Goal: Communication & Community: Ask a question

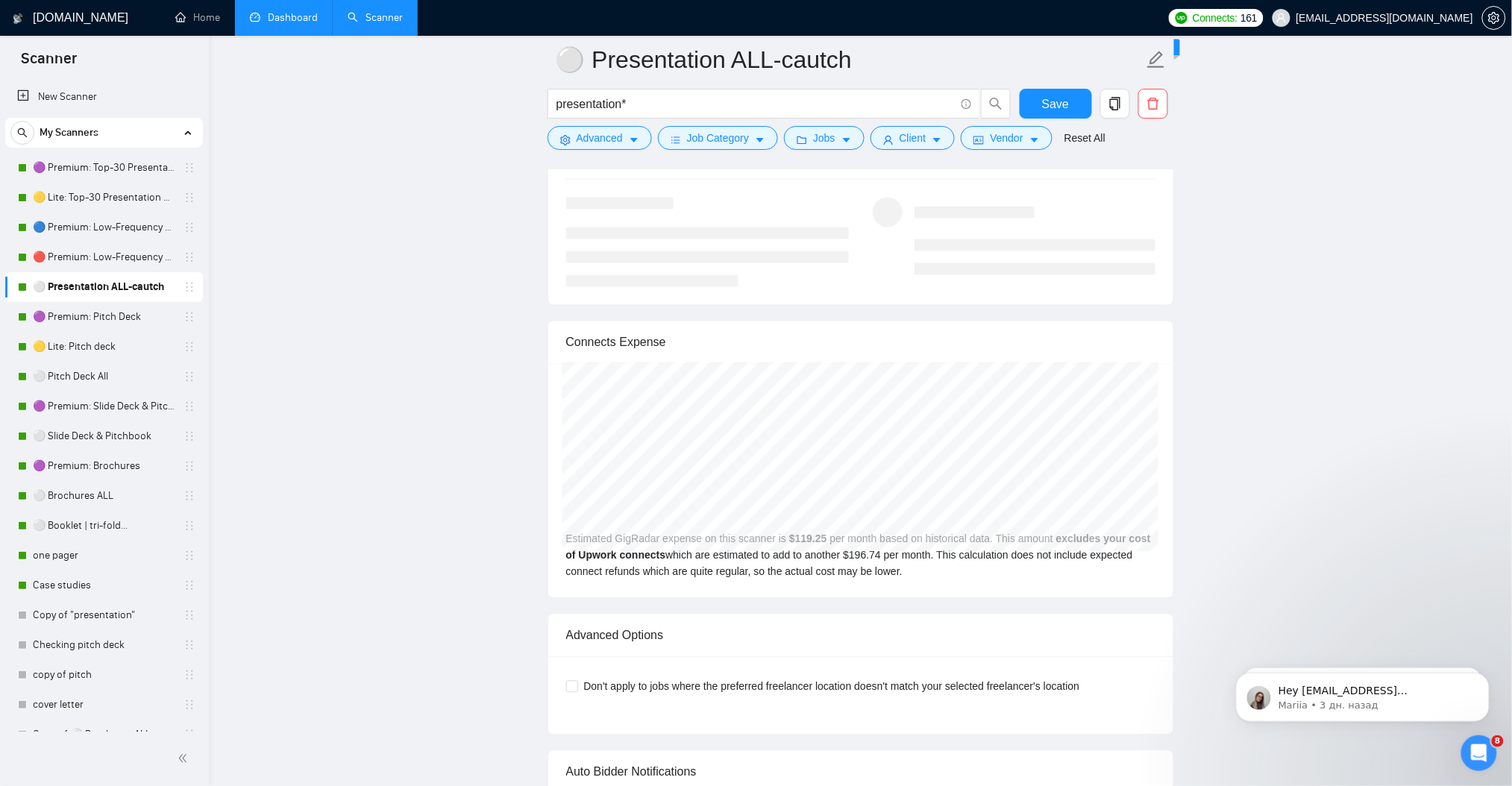
click at [311, 17] on link "Dashboard" at bounding box center [284, 17] width 68 height 13
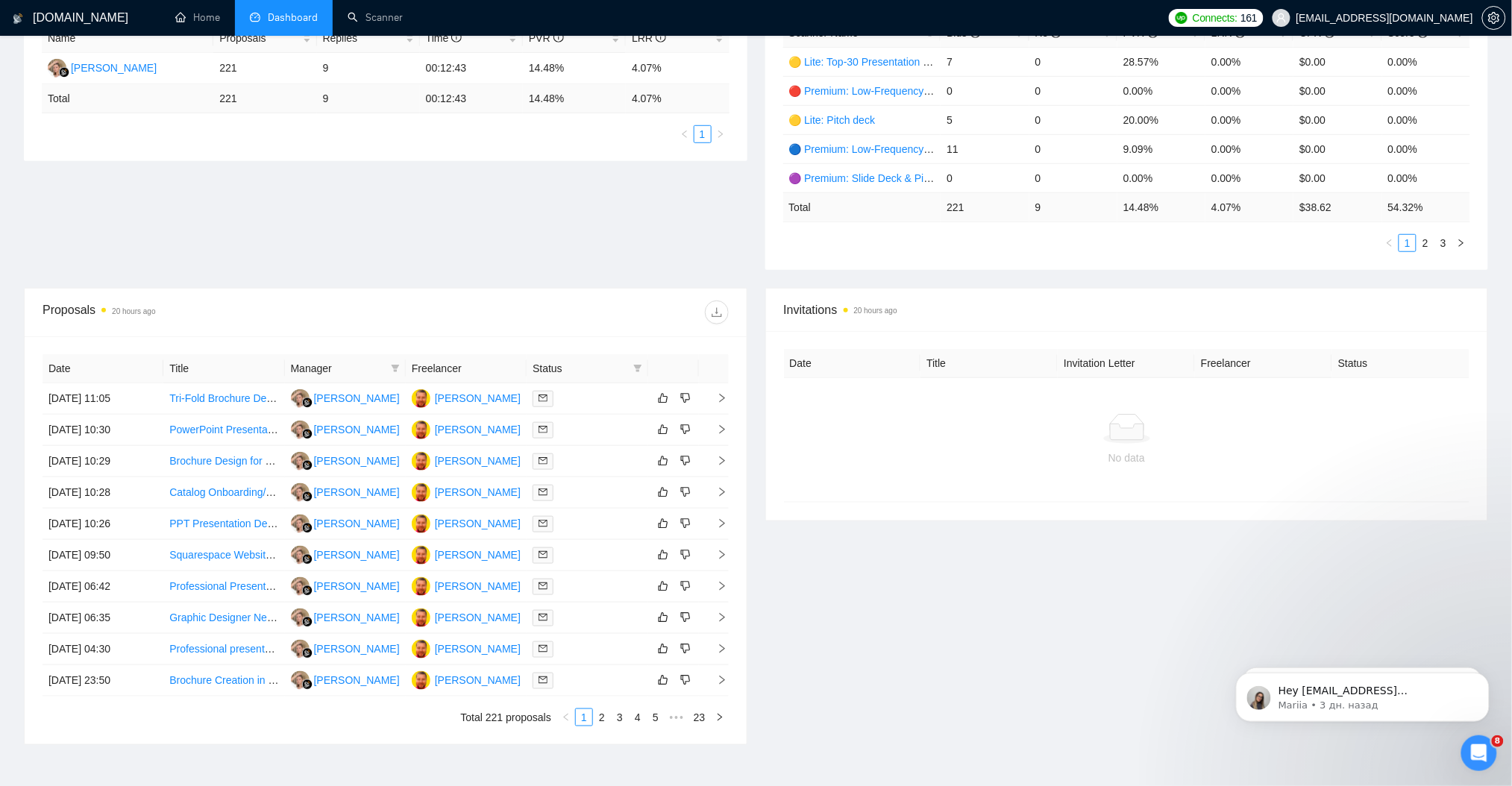
scroll to position [306, 0]
click at [1467, 758] on div "Открыть службу сообщений Intercom" at bounding box center [1476, 750] width 49 height 49
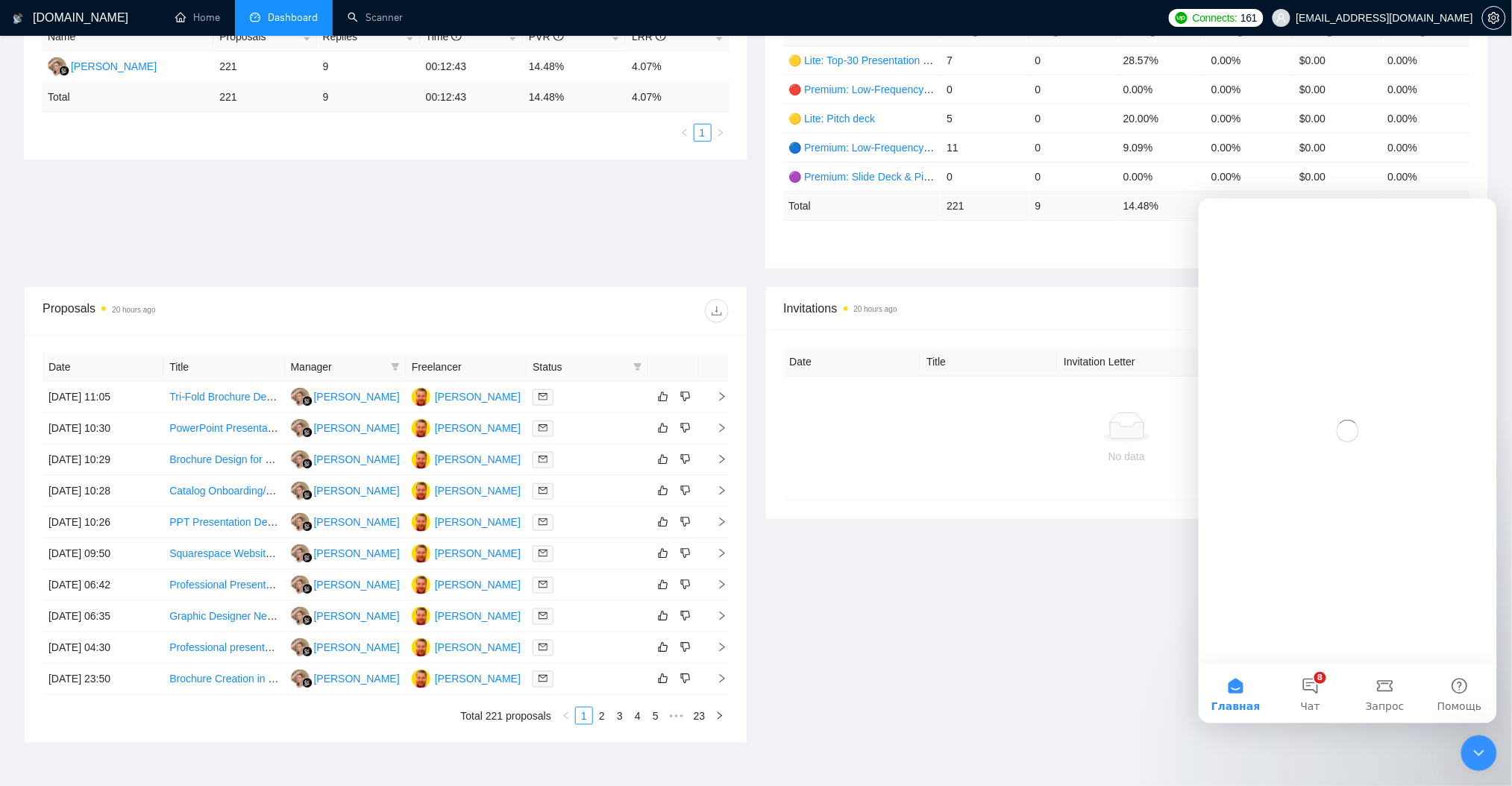
scroll to position [0, 0]
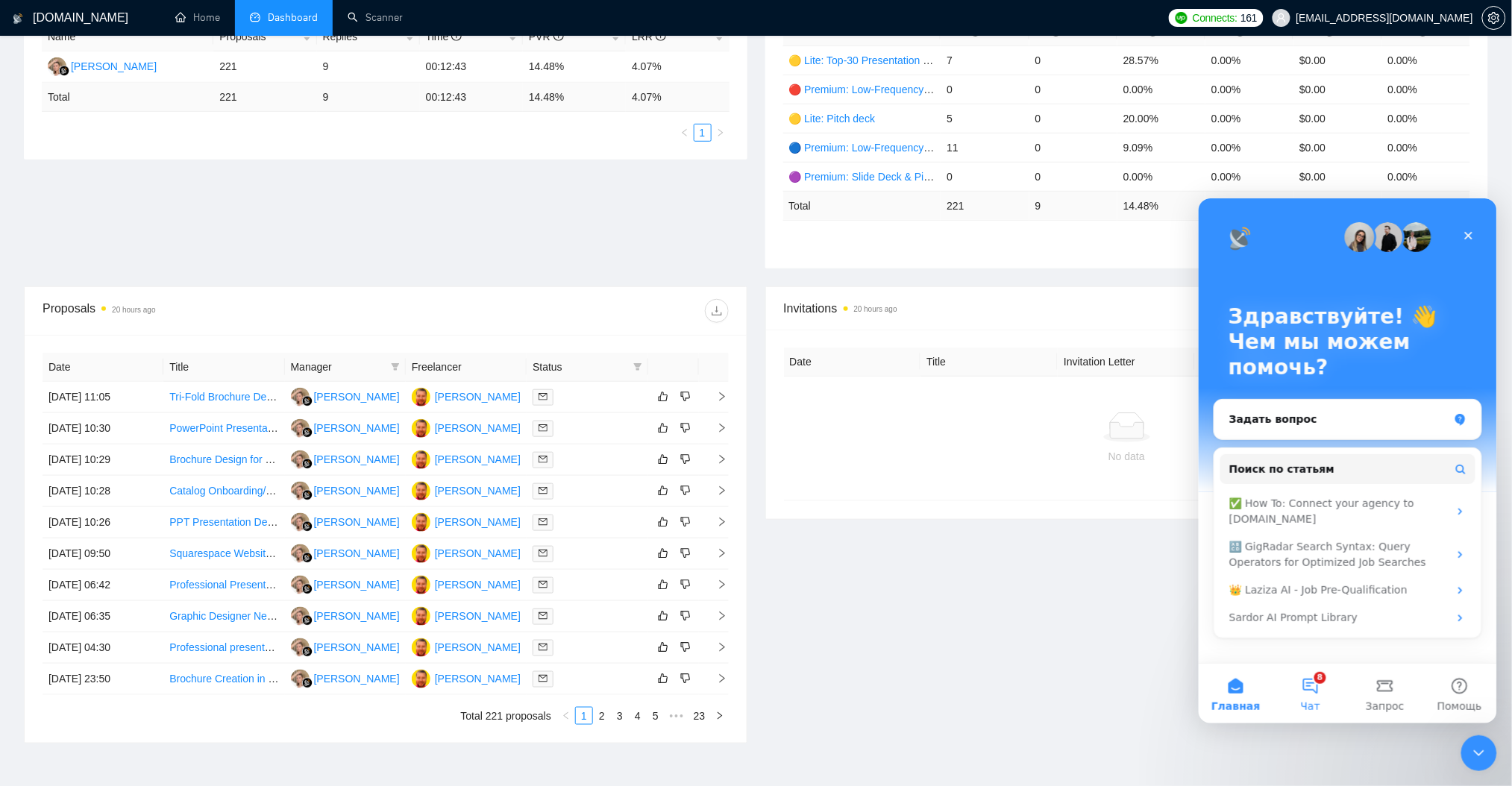
click at [1313, 691] on button "8 Чат" at bounding box center [1309, 692] width 75 height 60
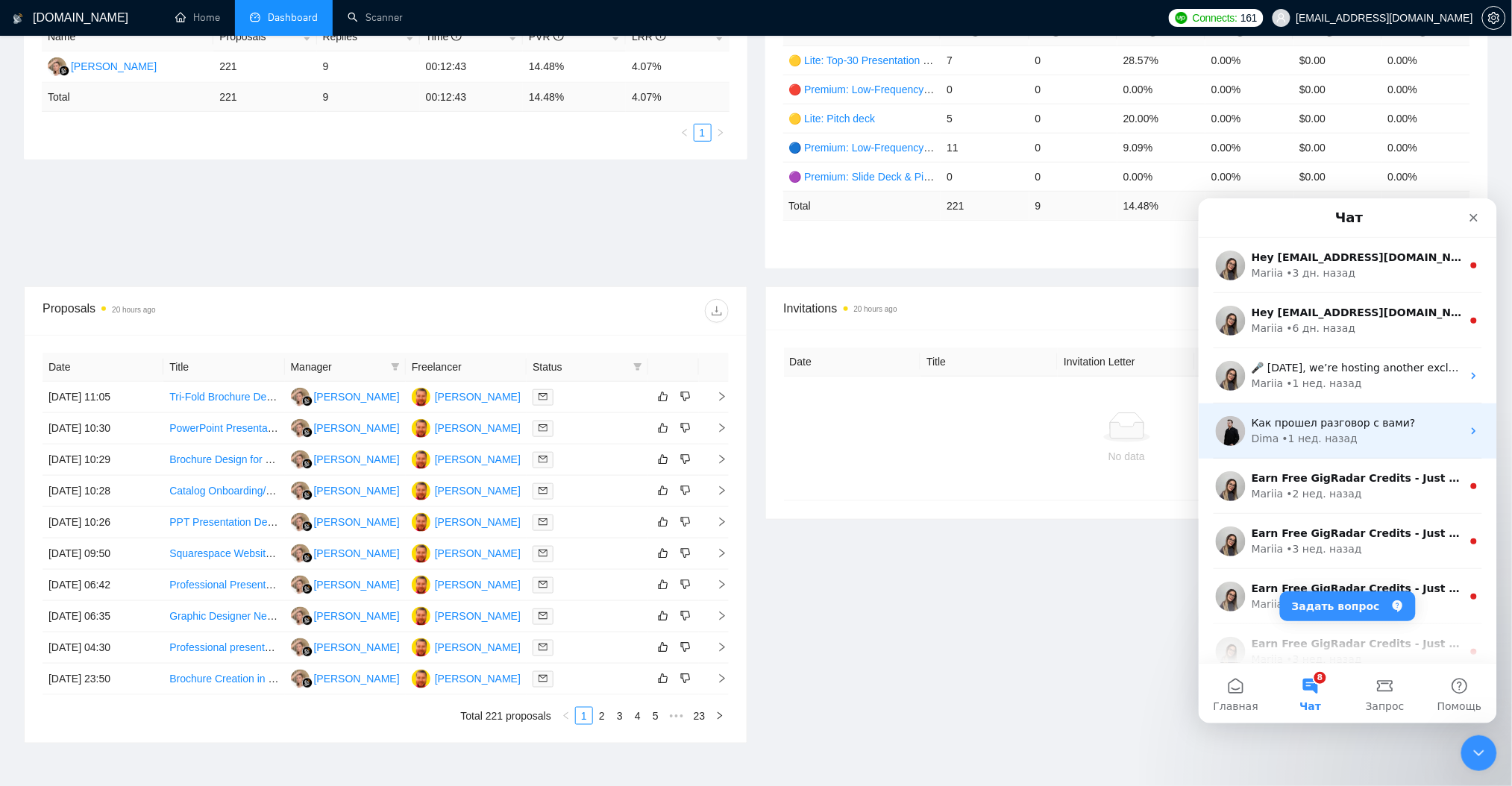
click at [1363, 438] on div "Dima • [DATE]" at bounding box center [1356, 438] width 210 height 16
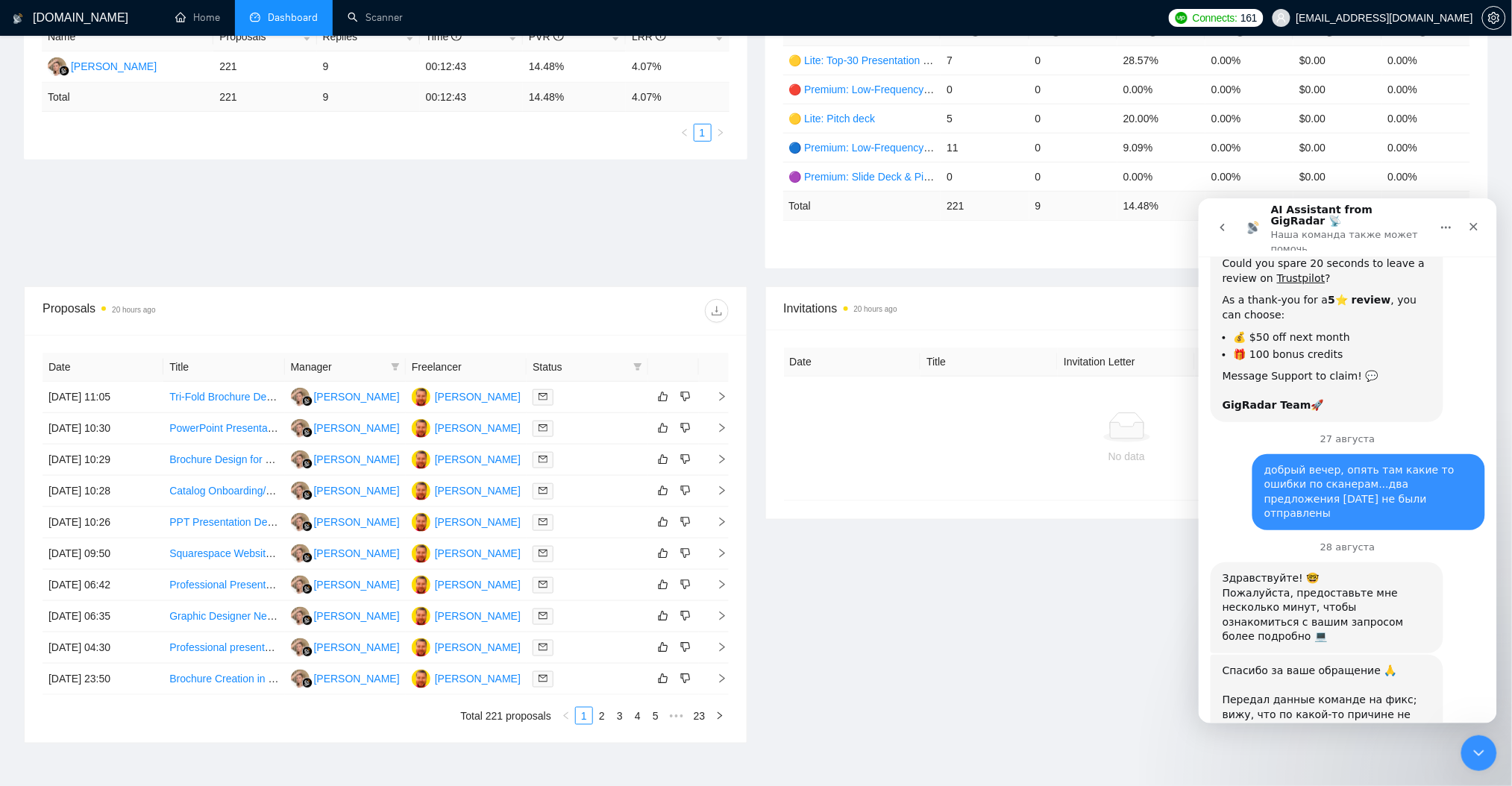
scroll to position [5551, 0]
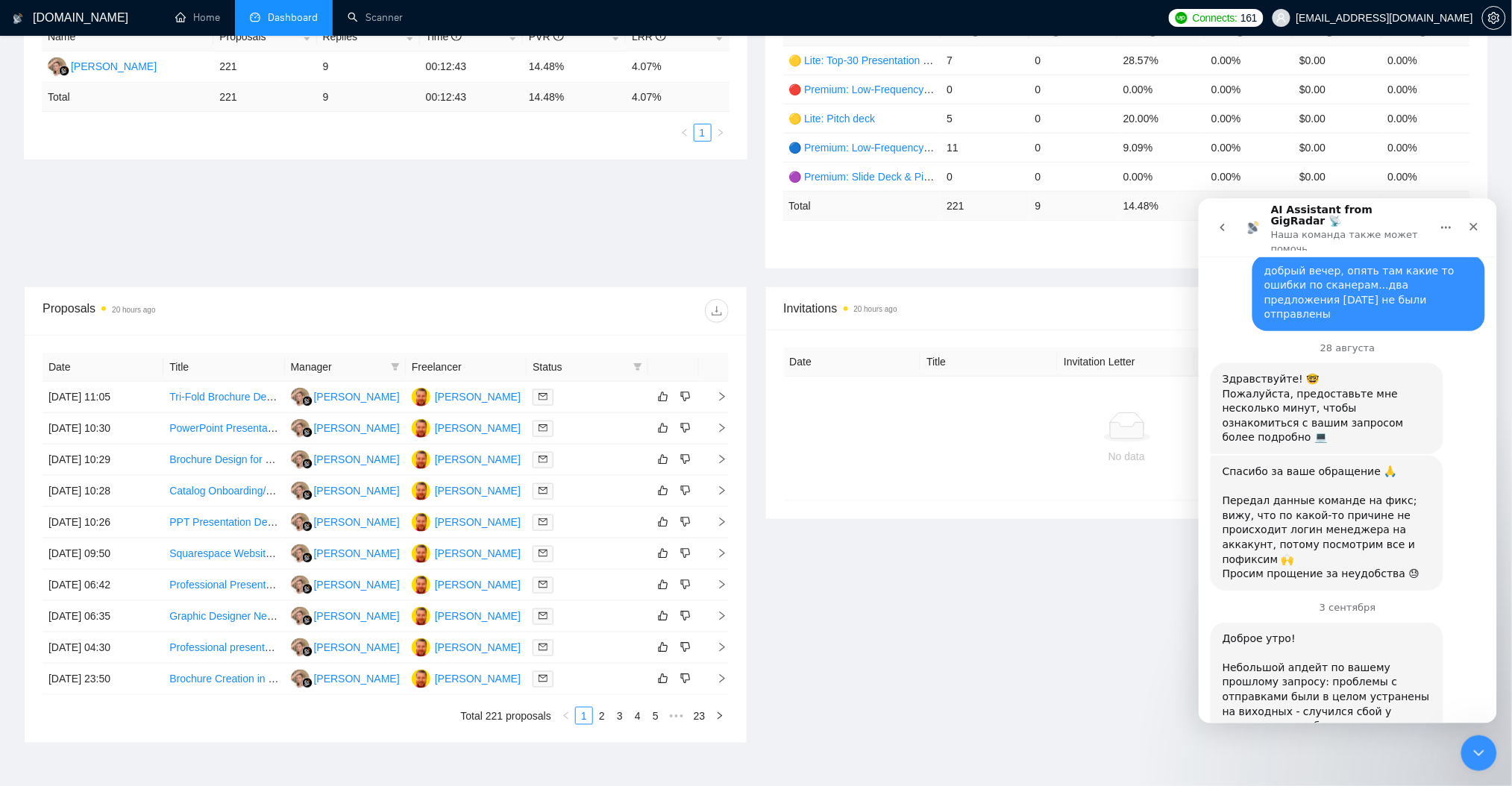
click at [1228, 218] on button "go back" at bounding box center [1222, 227] width 29 height 29
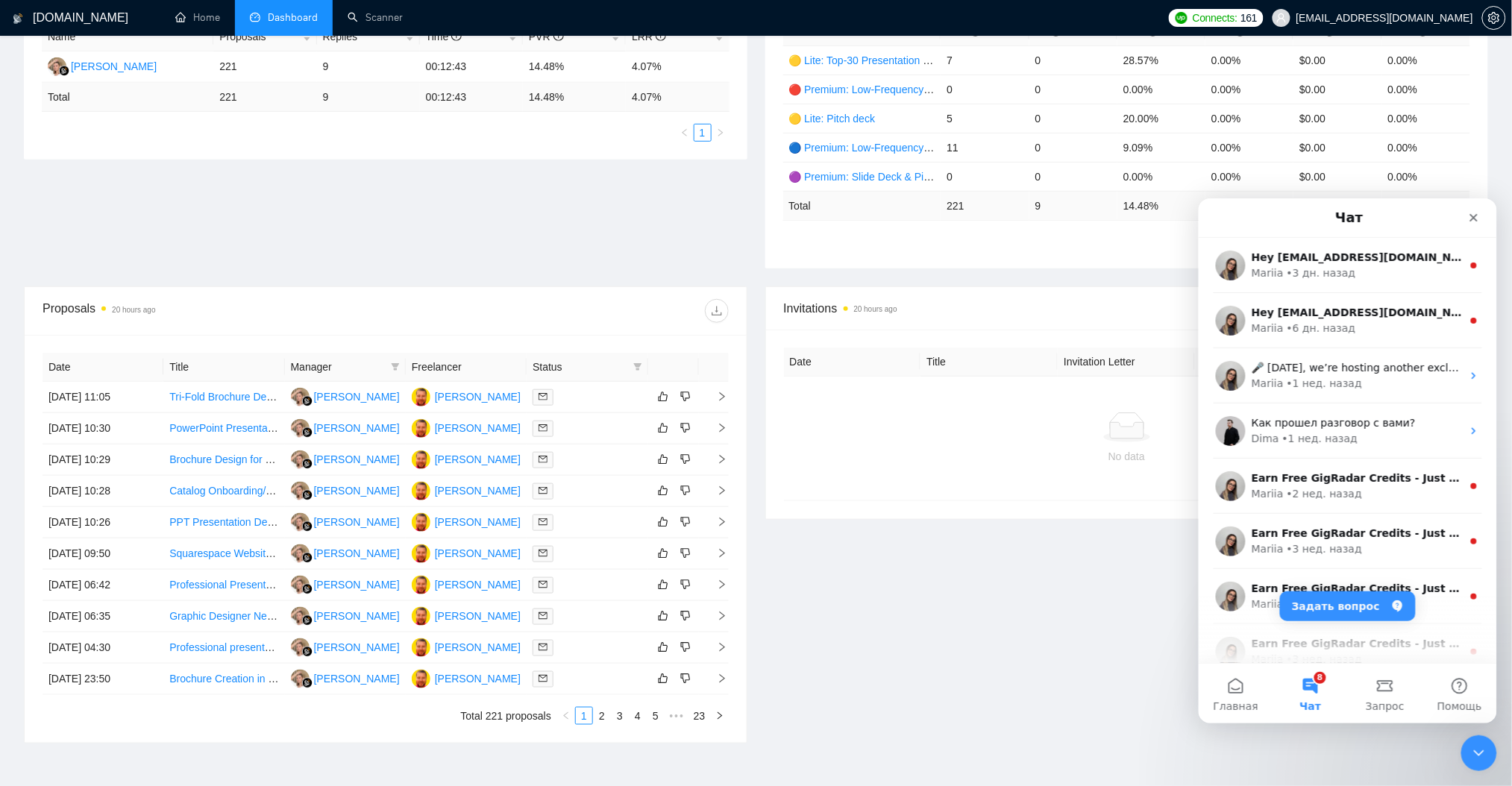
scroll to position [0, 0]
click at [1343, 606] on button "Задать вопрос" at bounding box center [1347, 605] width 136 height 29
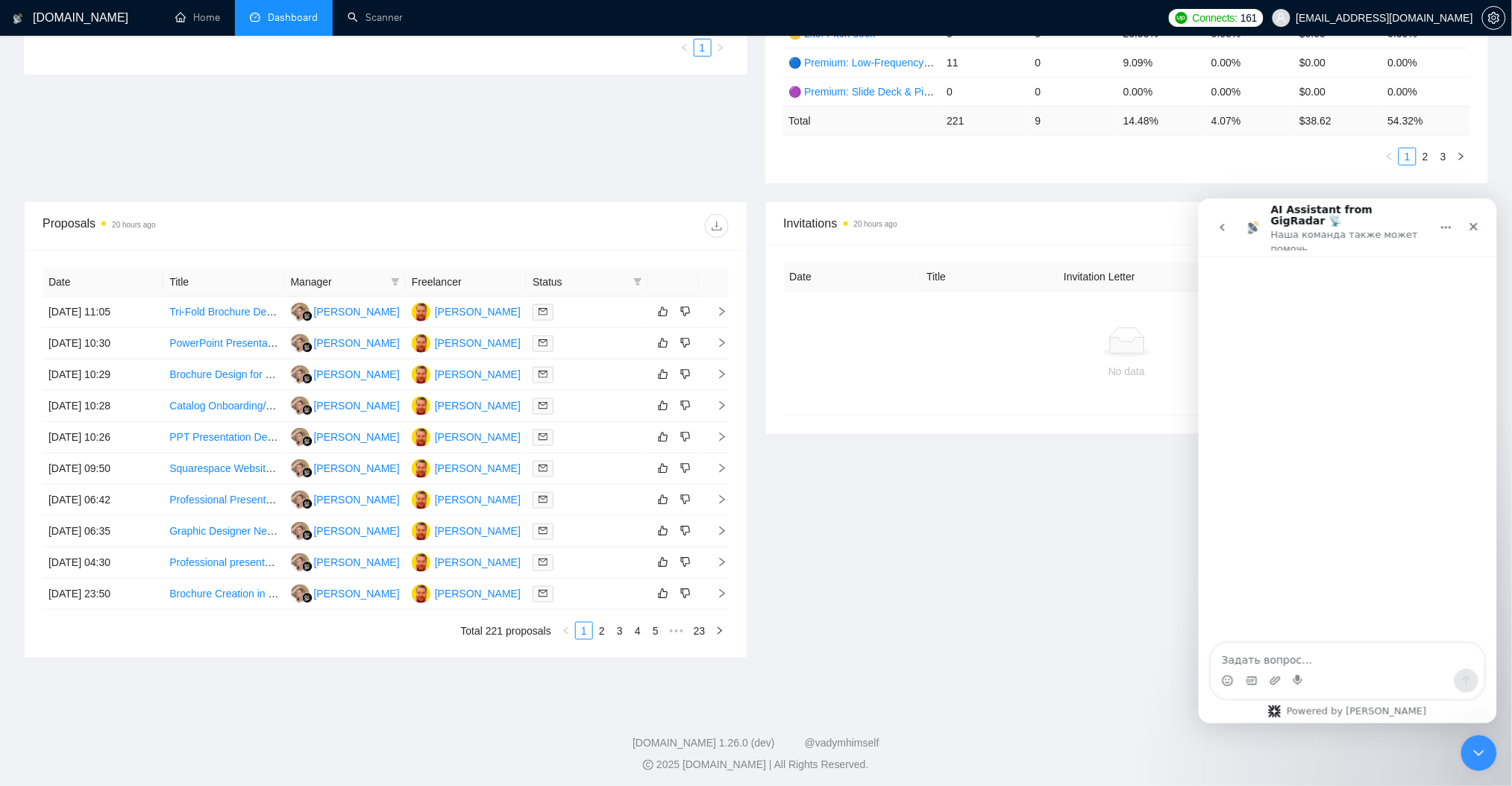
scroll to position [396, 0]
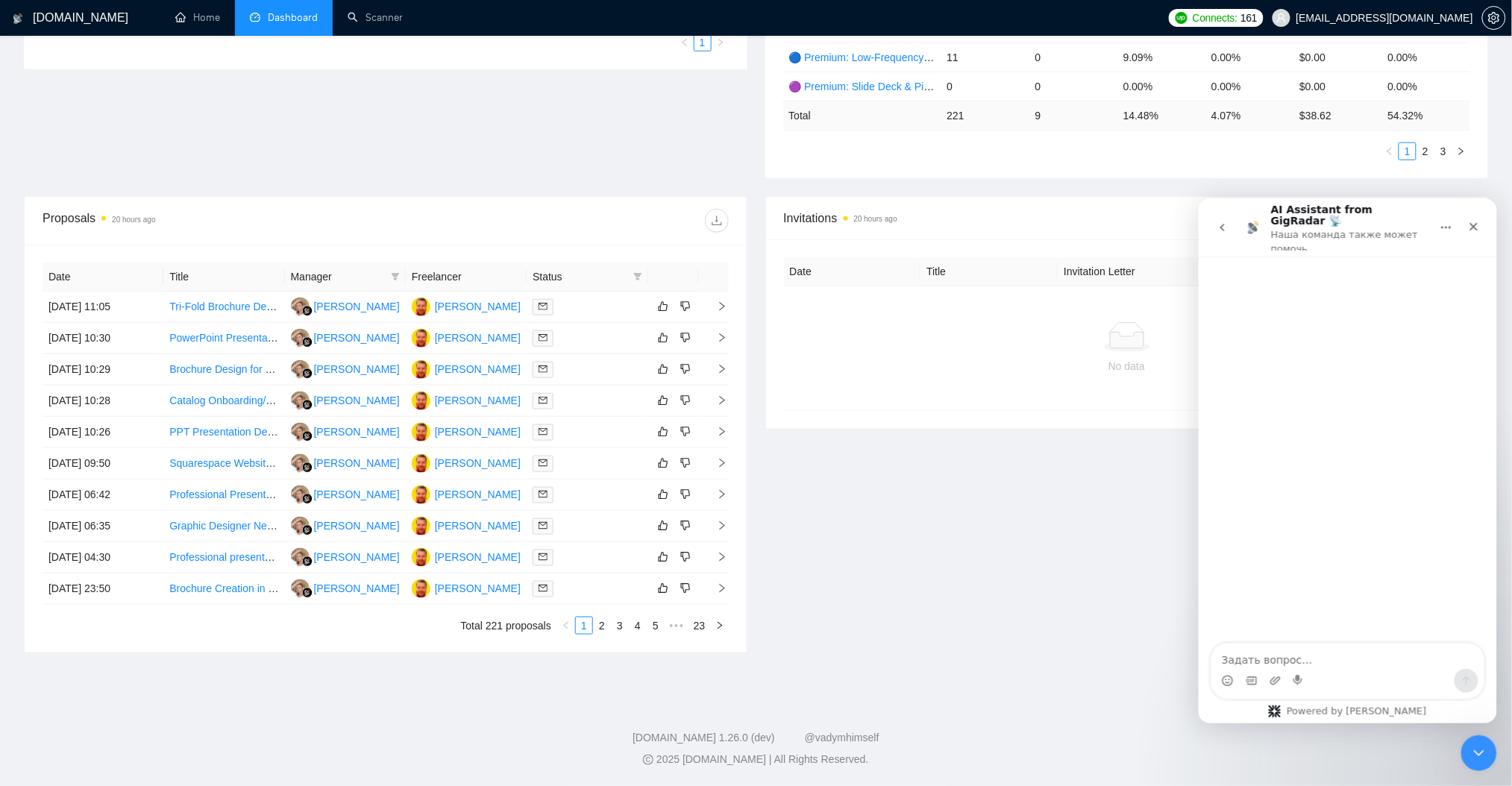
click at [1339, 656] on textarea "Задать вопрос…" at bounding box center [1347, 656] width 273 height 26
type textarea "[PERSON_NAME]"
type textarea "добр"
click at [1222, 223] on icon "go back" at bounding box center [1222, 227] width 5 height 8
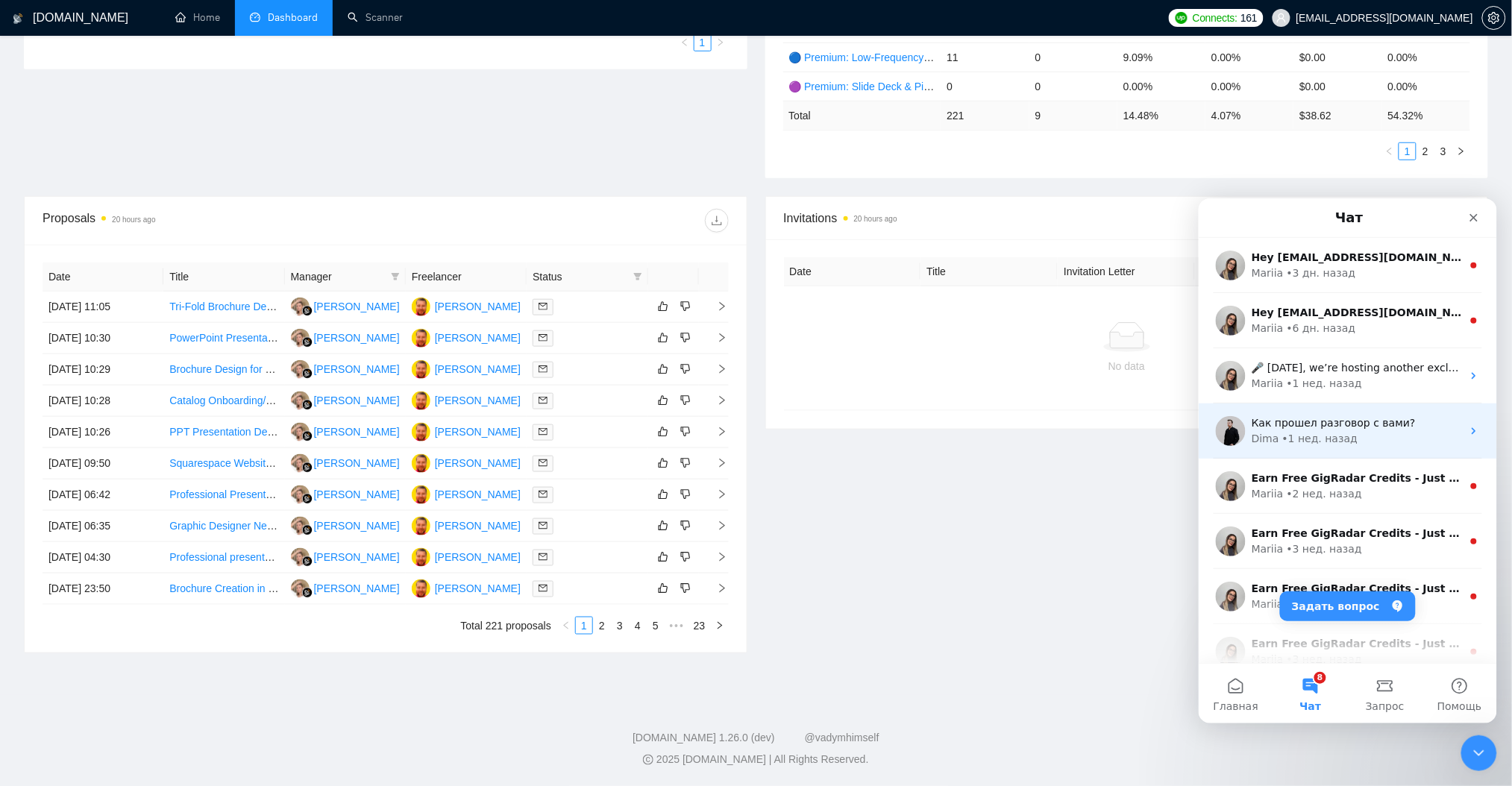
click at [1390, 435] on div "Dima • [DATE]" at bounding box center [1356, 438] width 210 height 16
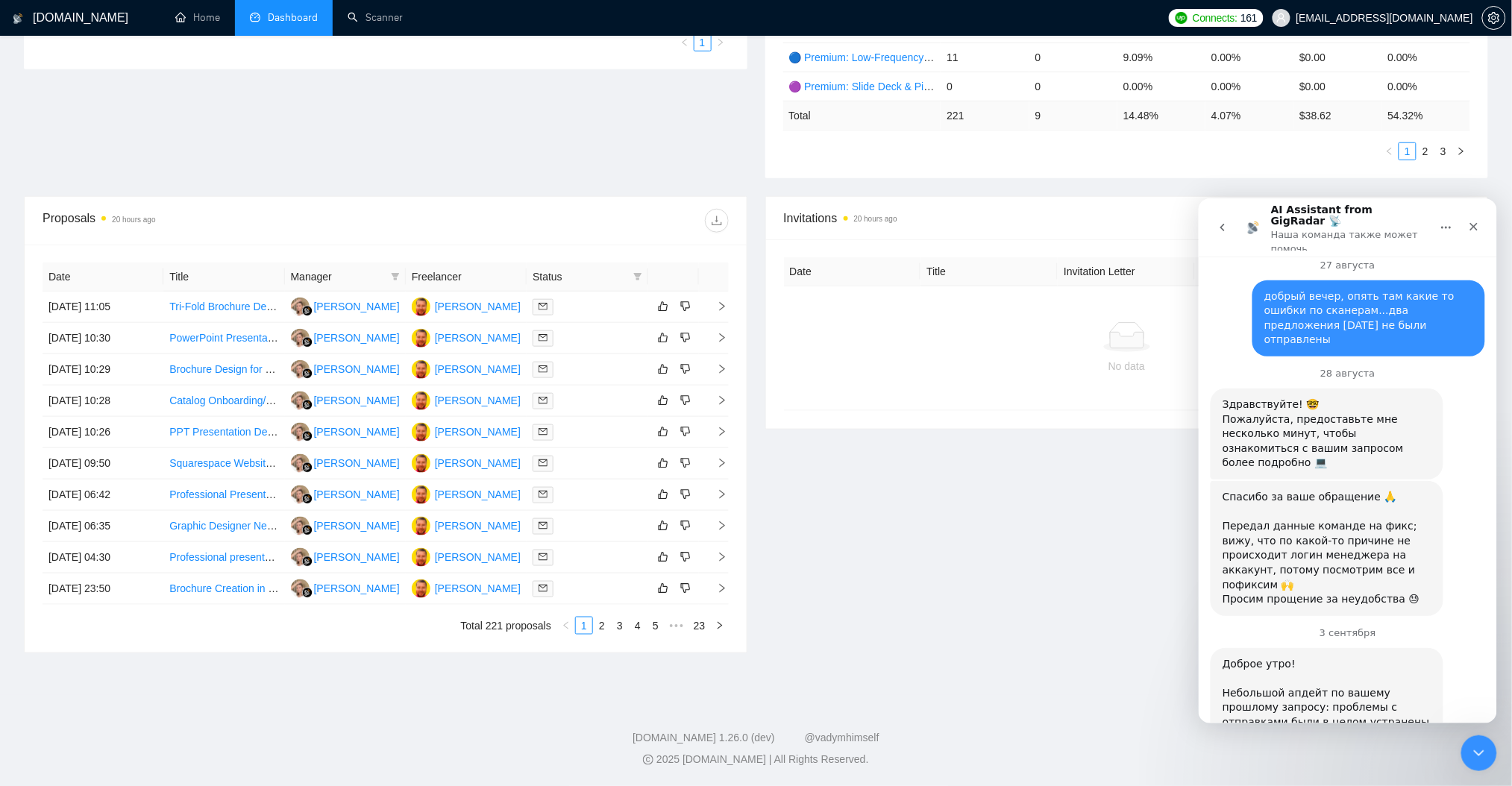
scroll to position [5551, 0]
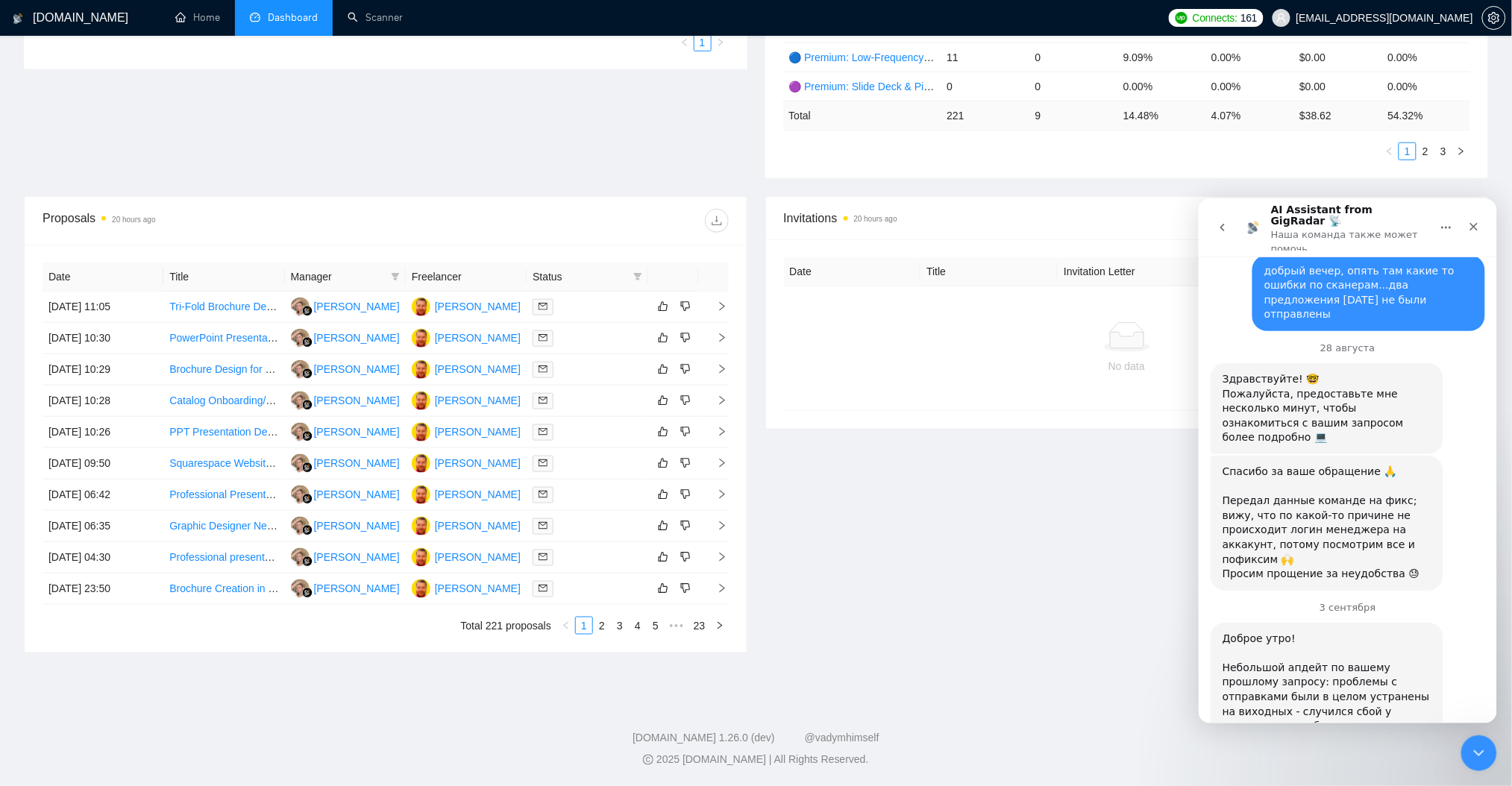
click at [1220, 224] on icon "go back" at bounding box center [1222, 227] width 12 height 12
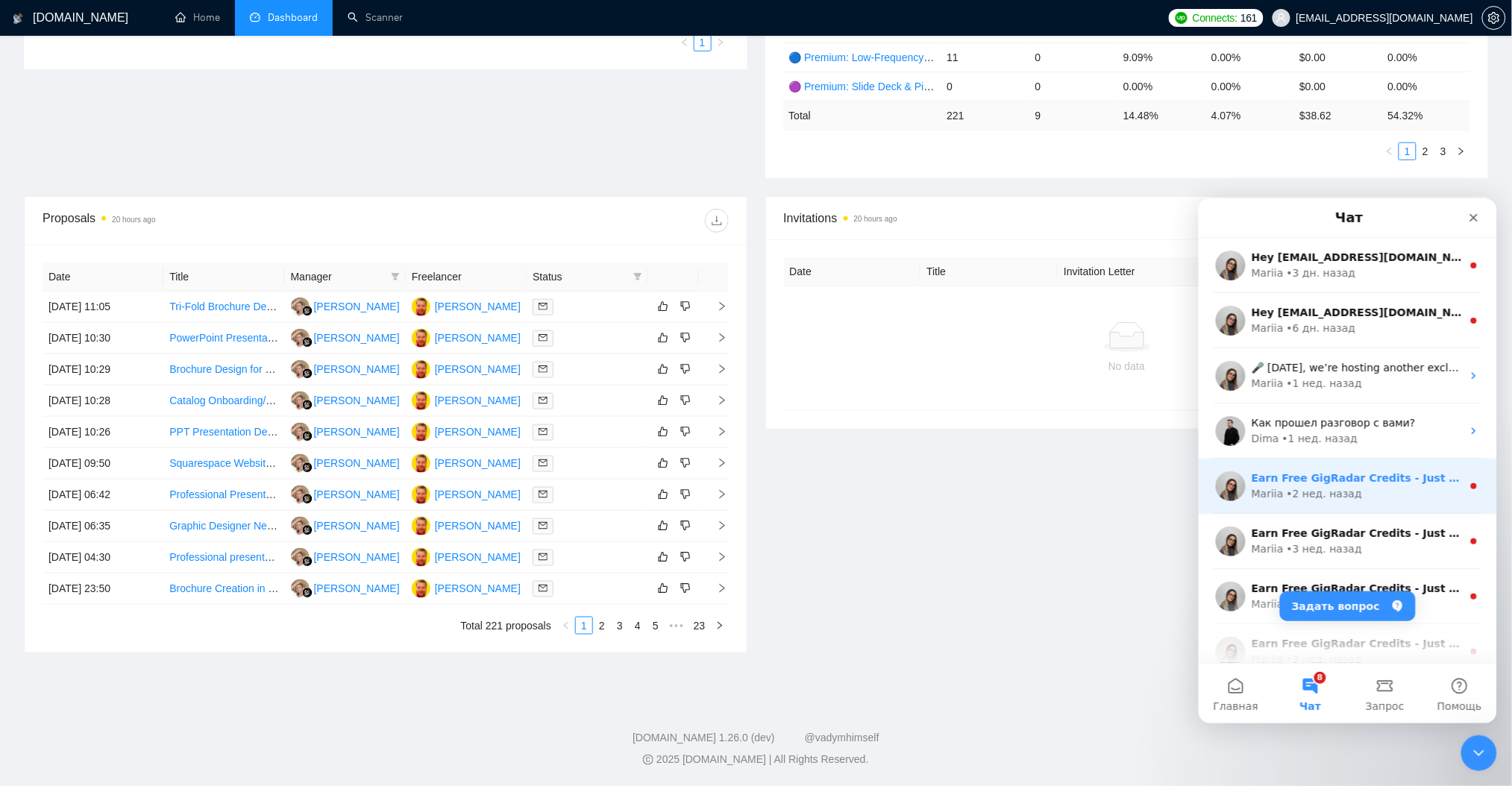
scroll to position [0, 0]
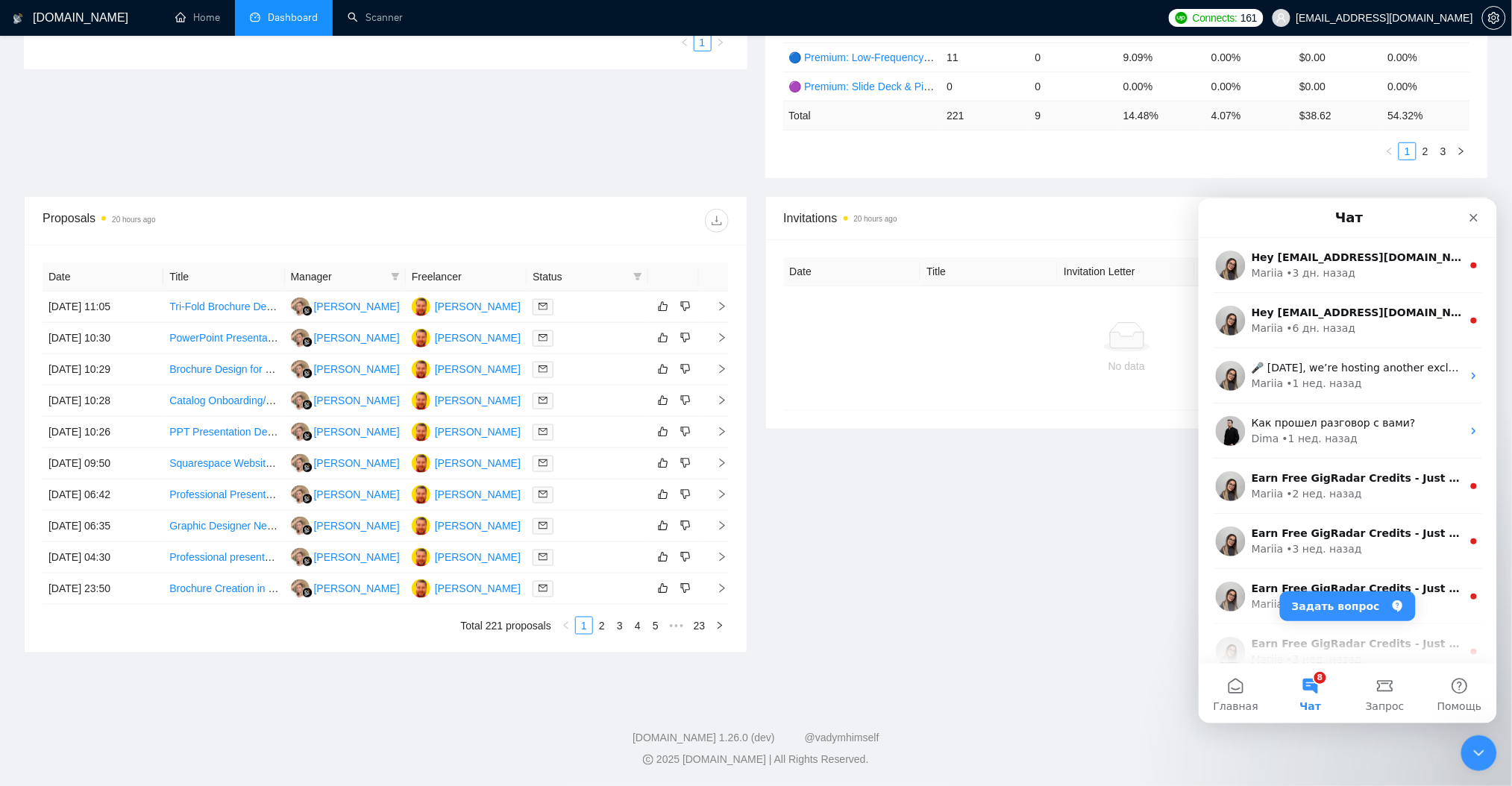
click at [1309, 689] on button "8 Чат" at bounding box center [1309, 692] width 75 height 60
click at [1346, 606] on button "Задать вопрос" at bounding box center [1347, 605] width 136 height 29
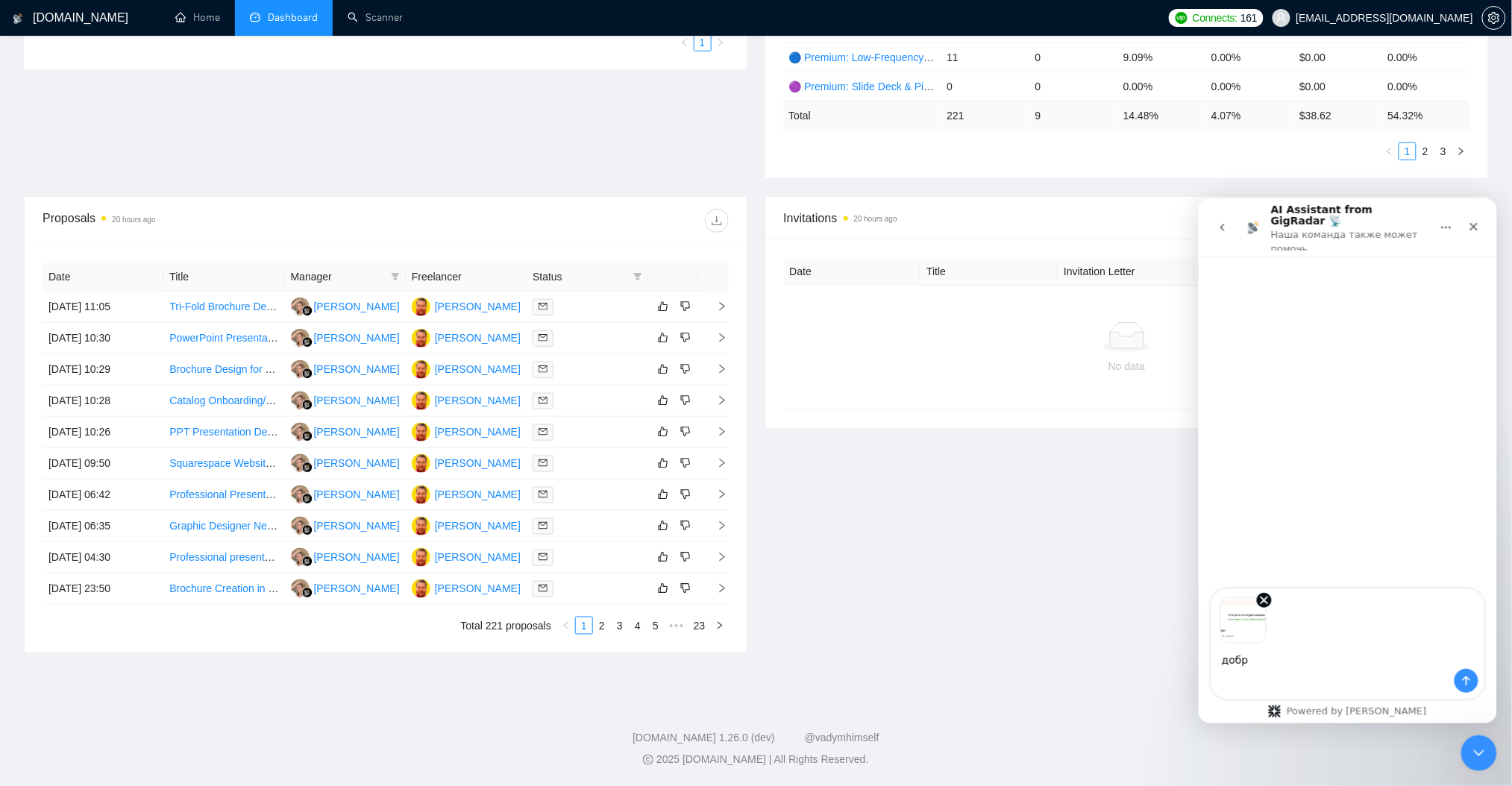
click at [1247, 662] on textarea "добр" at bounding box center [1347, 656] width 273 height 26
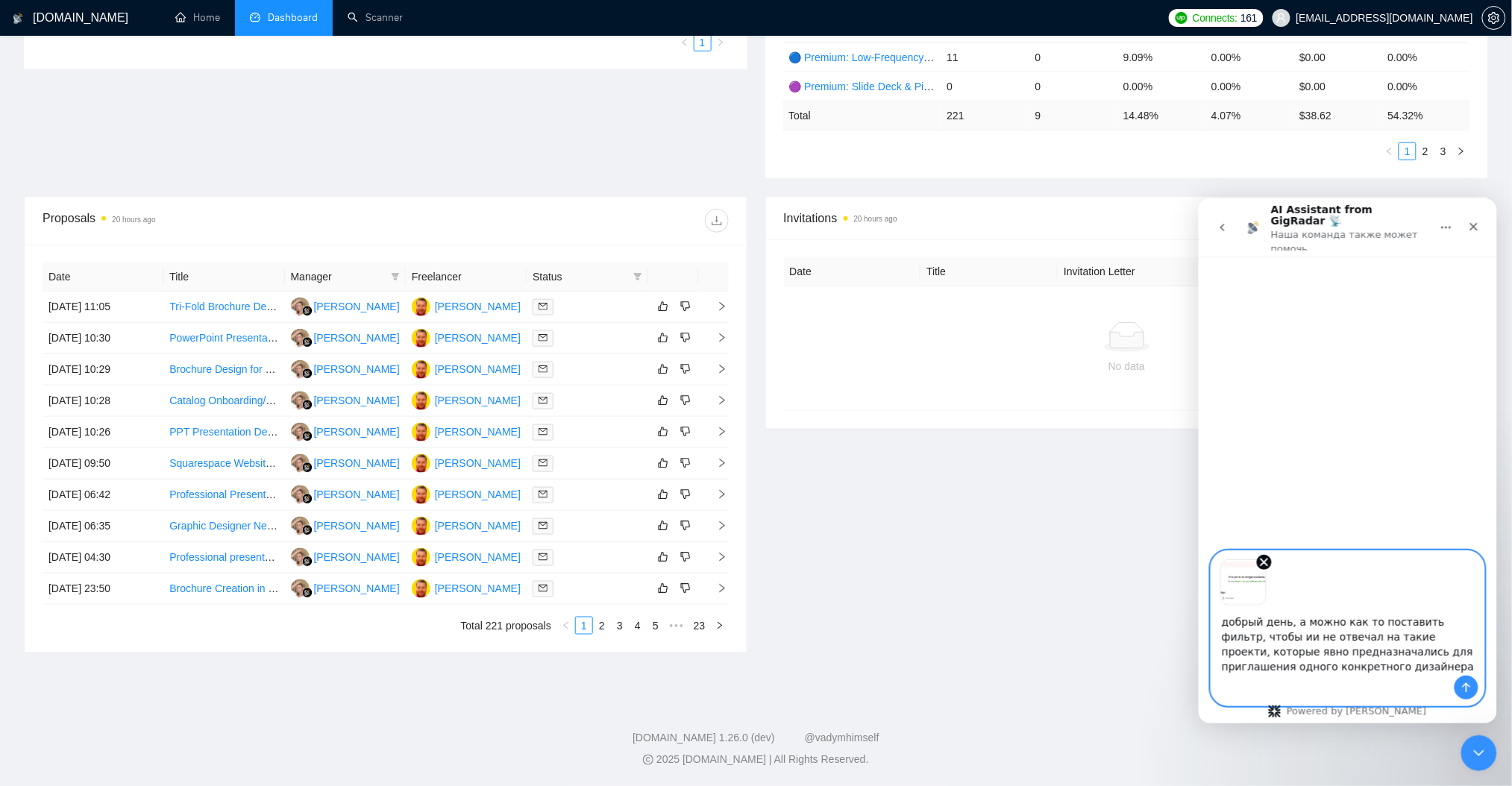
type textarea "добрый день, а можно как то поставить фильтр, чтобы ии не отвечал на такие прое…"
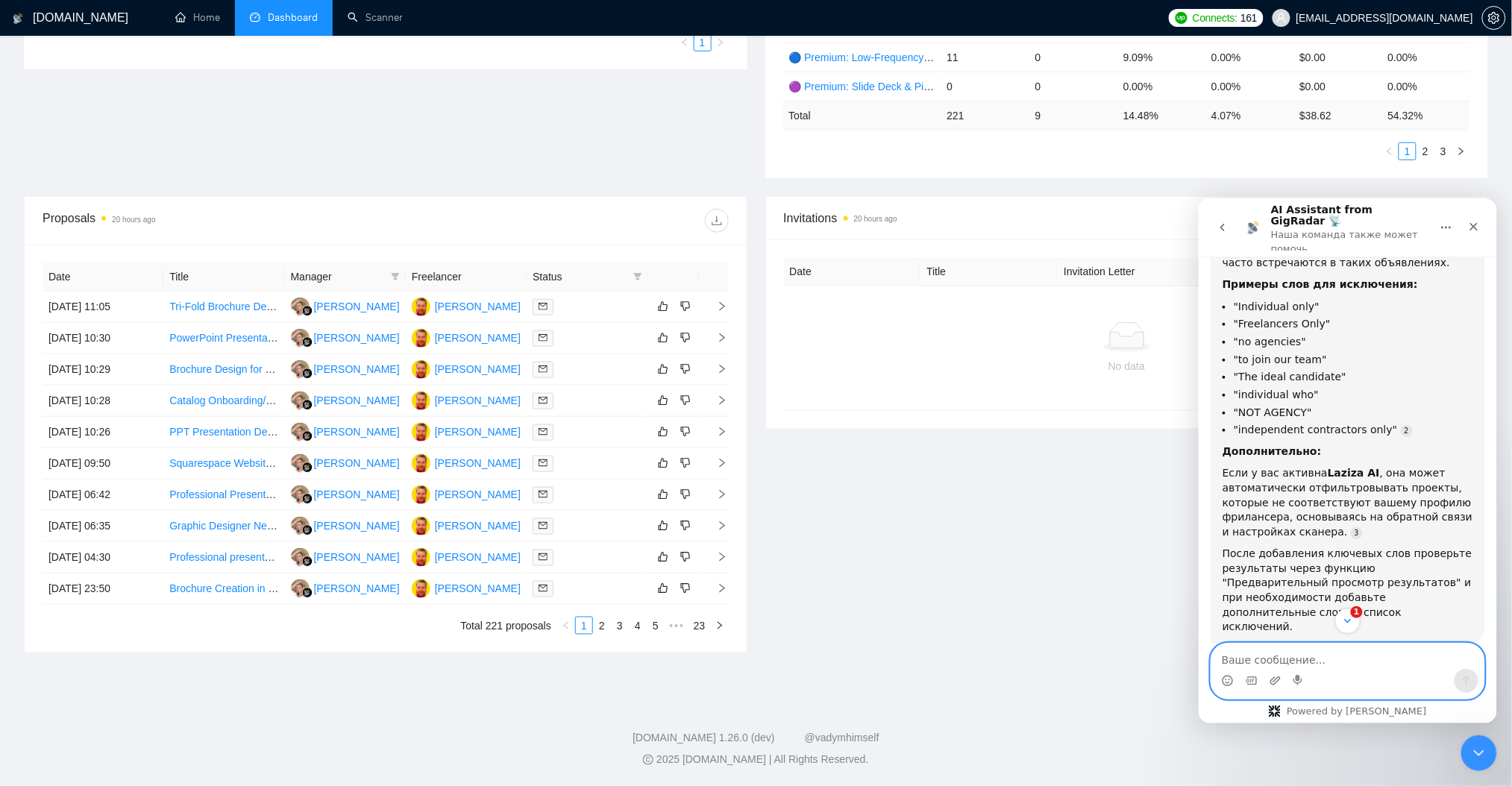
scroll to position [390, 0]
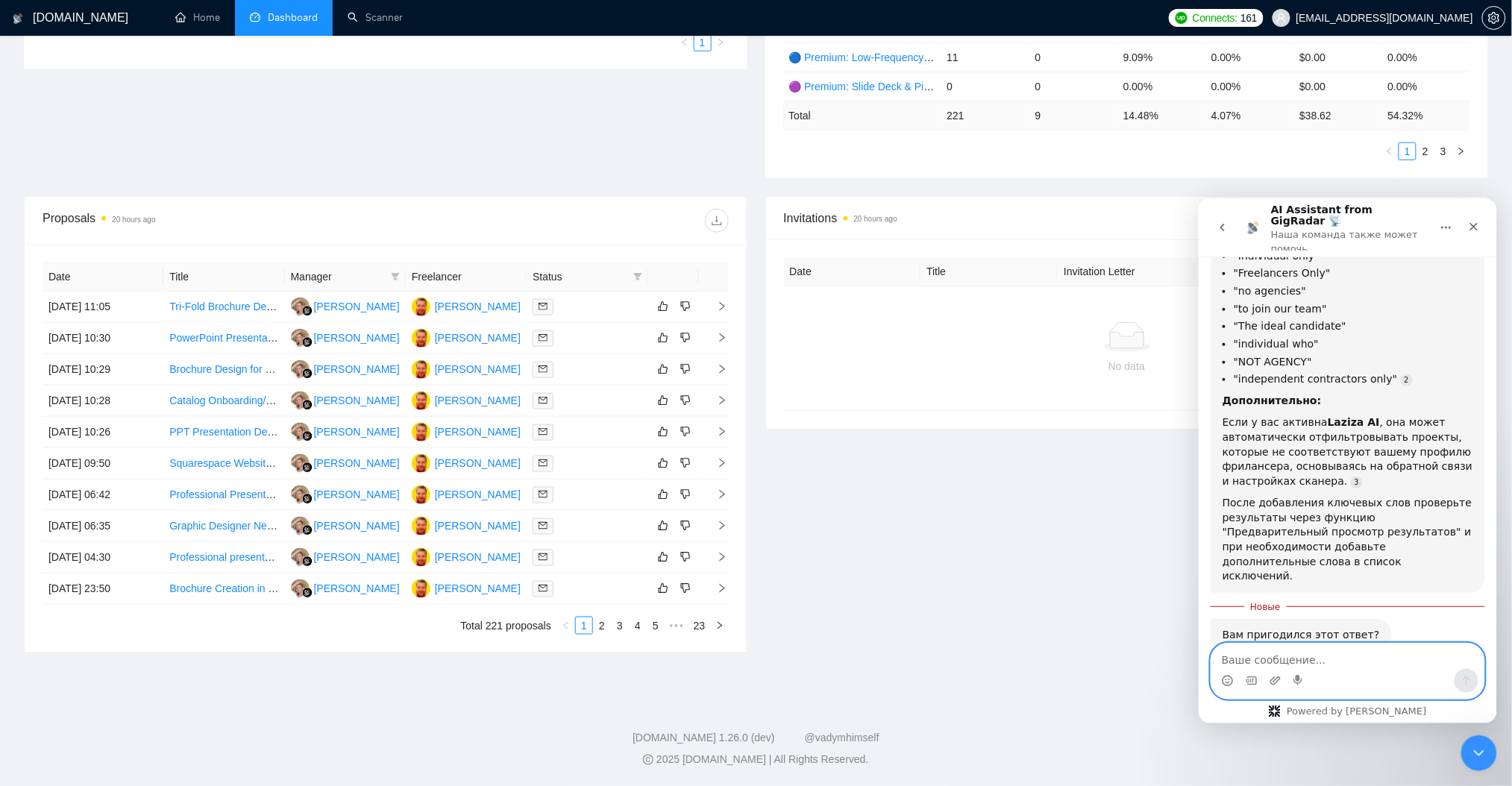
click at [1353, 669] on div "Мессенджер Intercom" at bounding box center [1347, 680] width 273 height 24
type textarea "нет, нужна свзь с поддержкой"
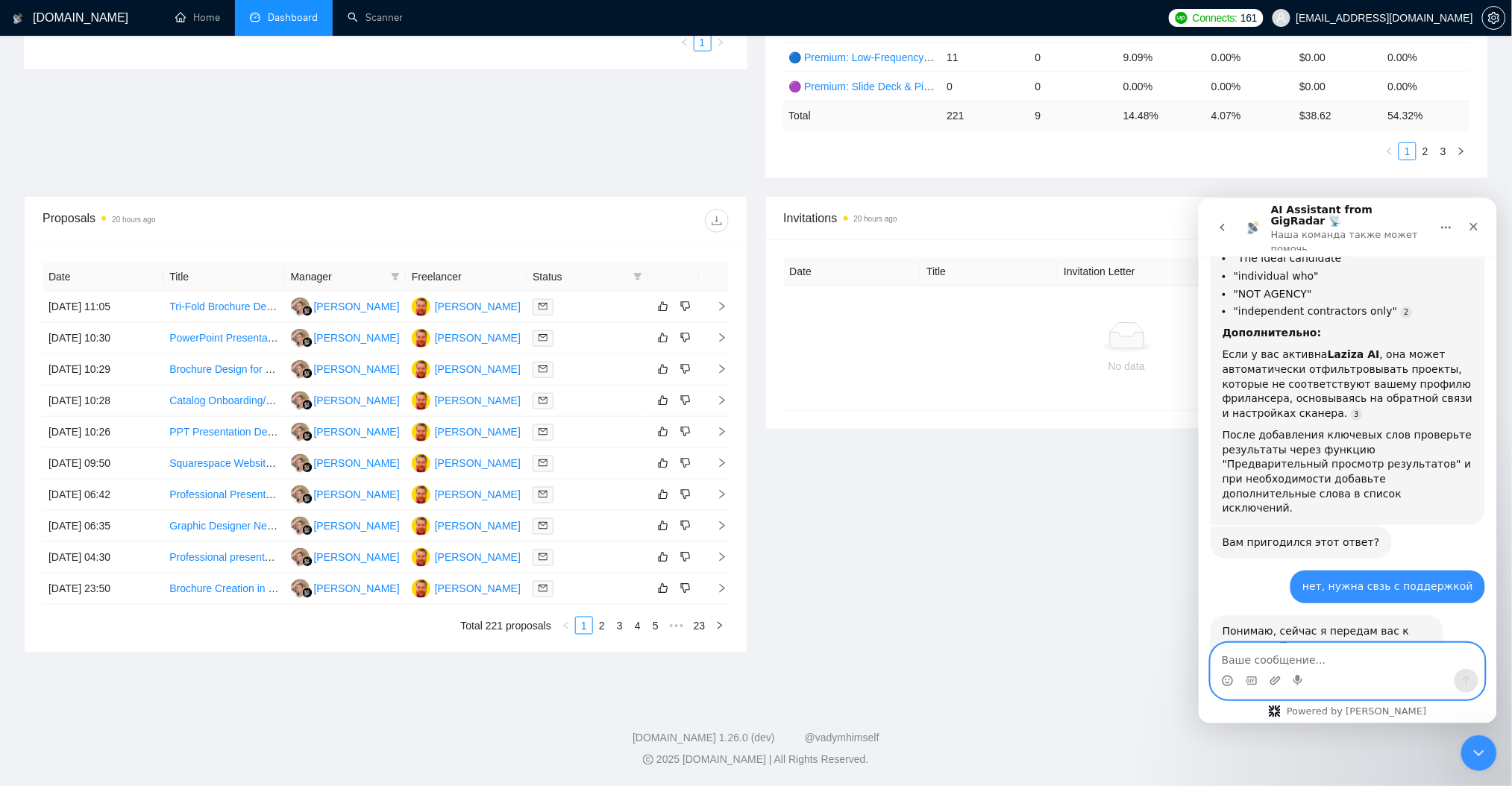
scroll to position [498, 0]
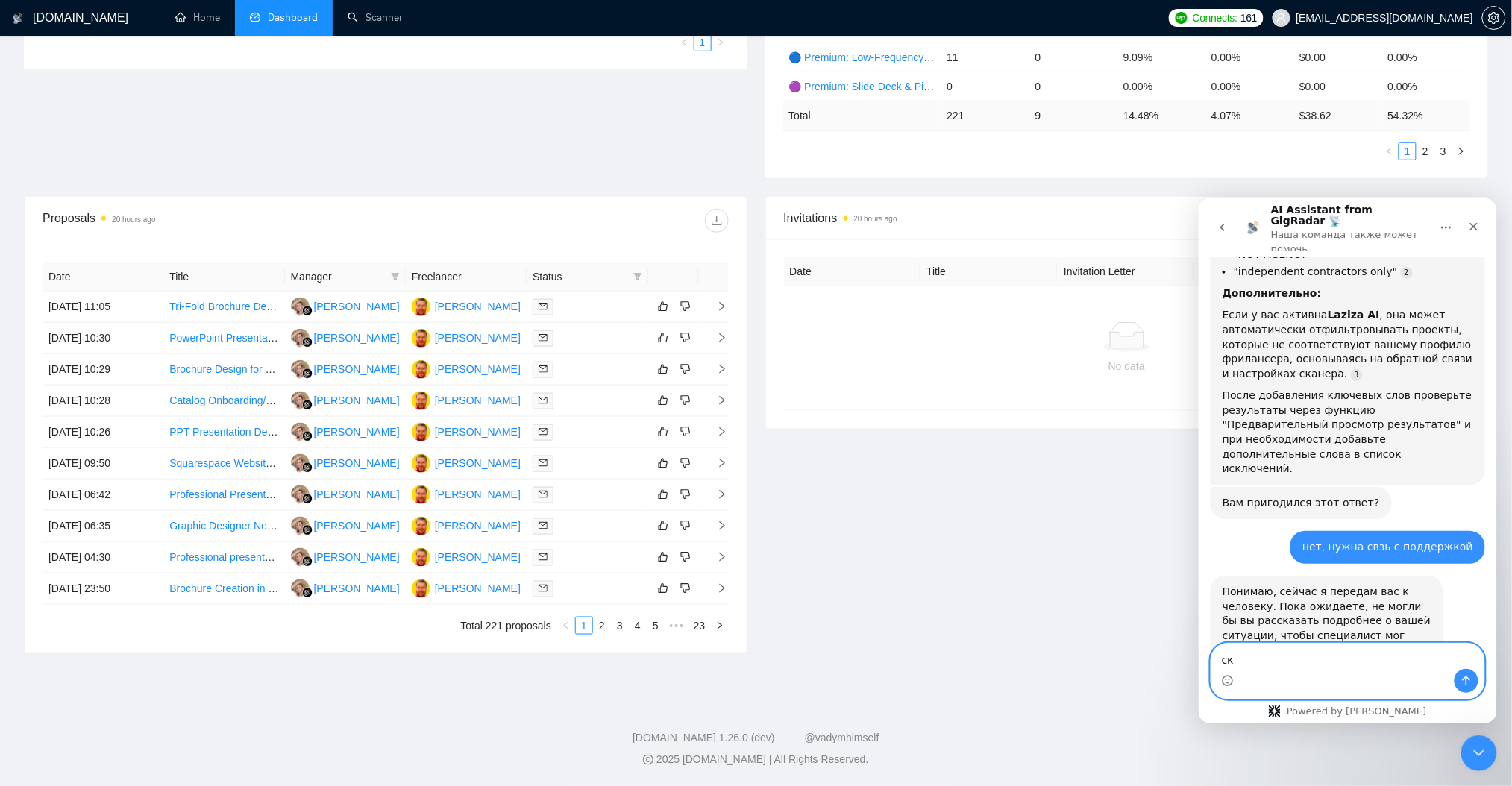
type textarea "с"
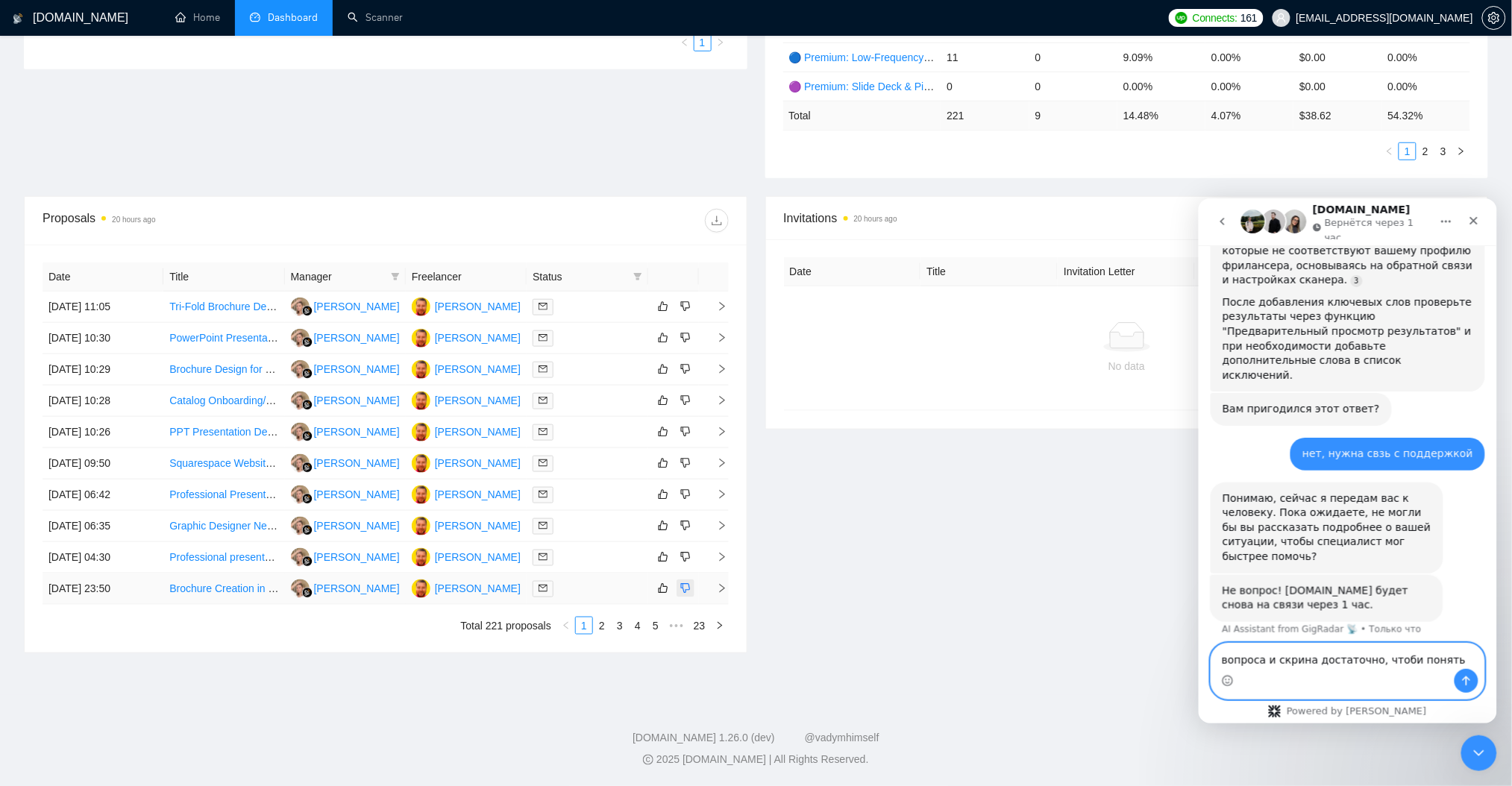
scroll to position [583, 0]
type textarea "вопроса и скрина достаточно, чтоби понять проблему"
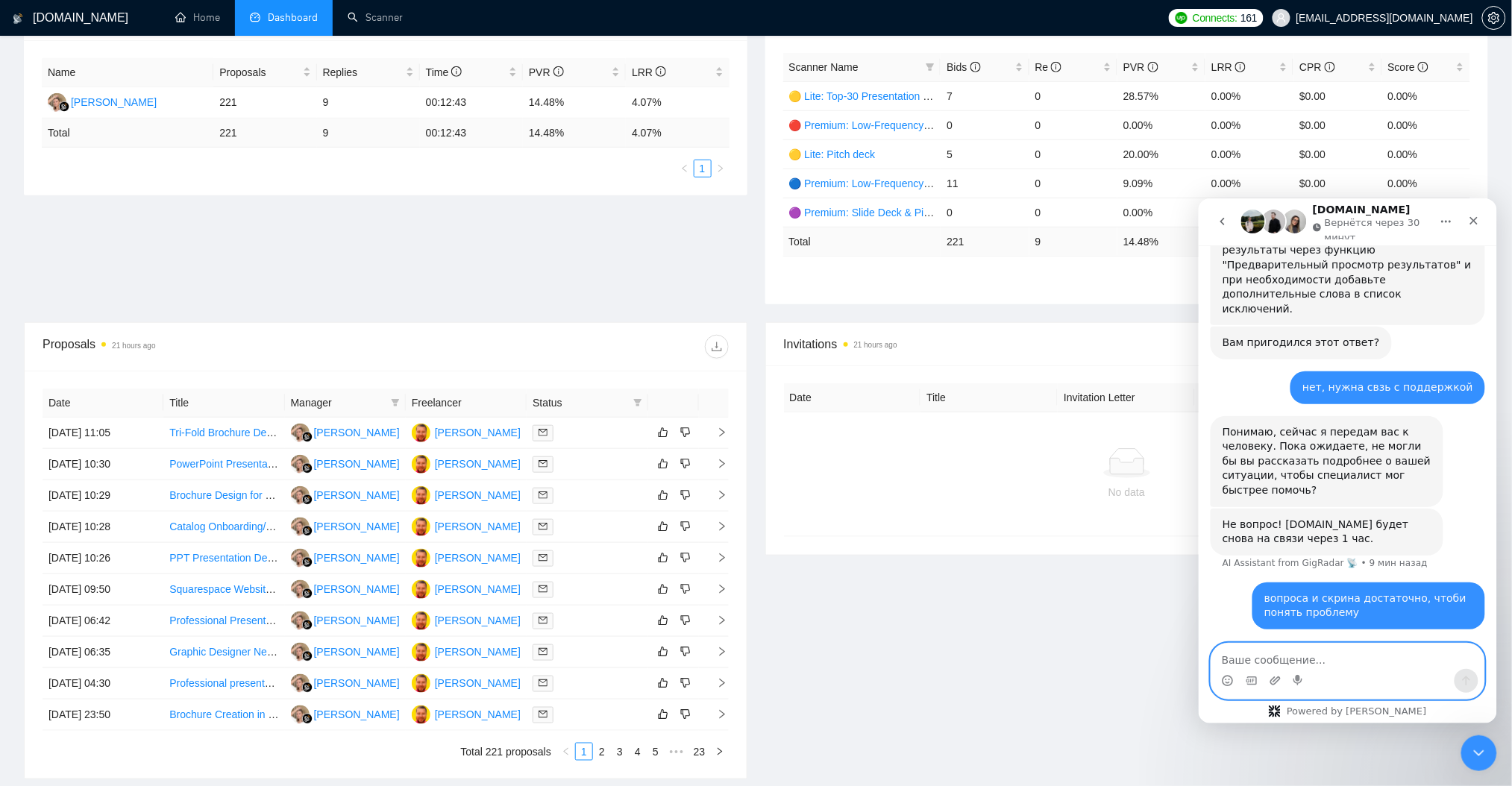
scroll to position [0, 0]
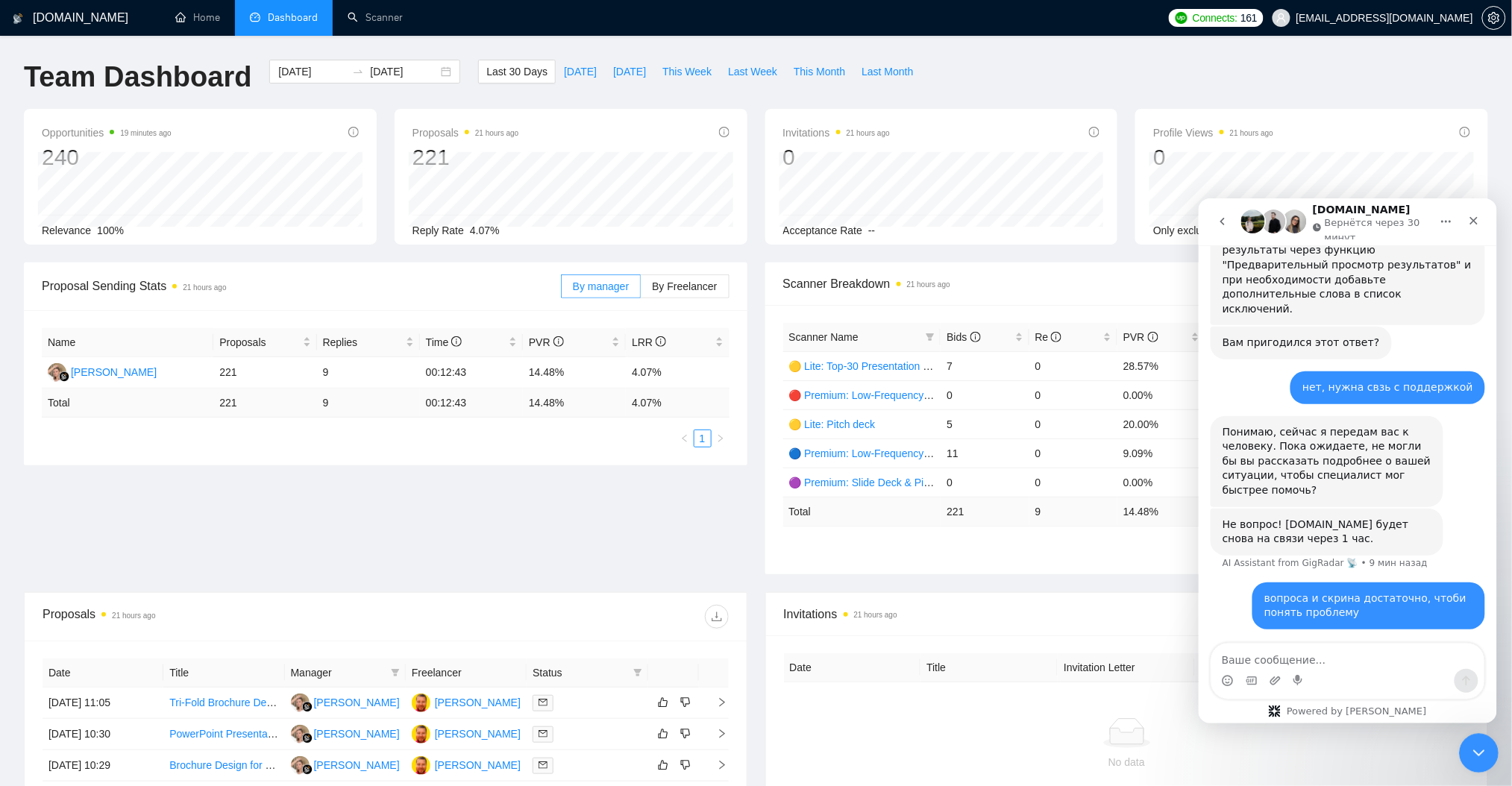
drag, startPoint x: 1476, startPoint y: 756, endPoint x: 2881, endPoint y: 1447, distance: 1565.7
click at [1476, 757] on icon "Закрыть службу сообщений Intercom" at bounding box center [1476, 751] width 18 height 18
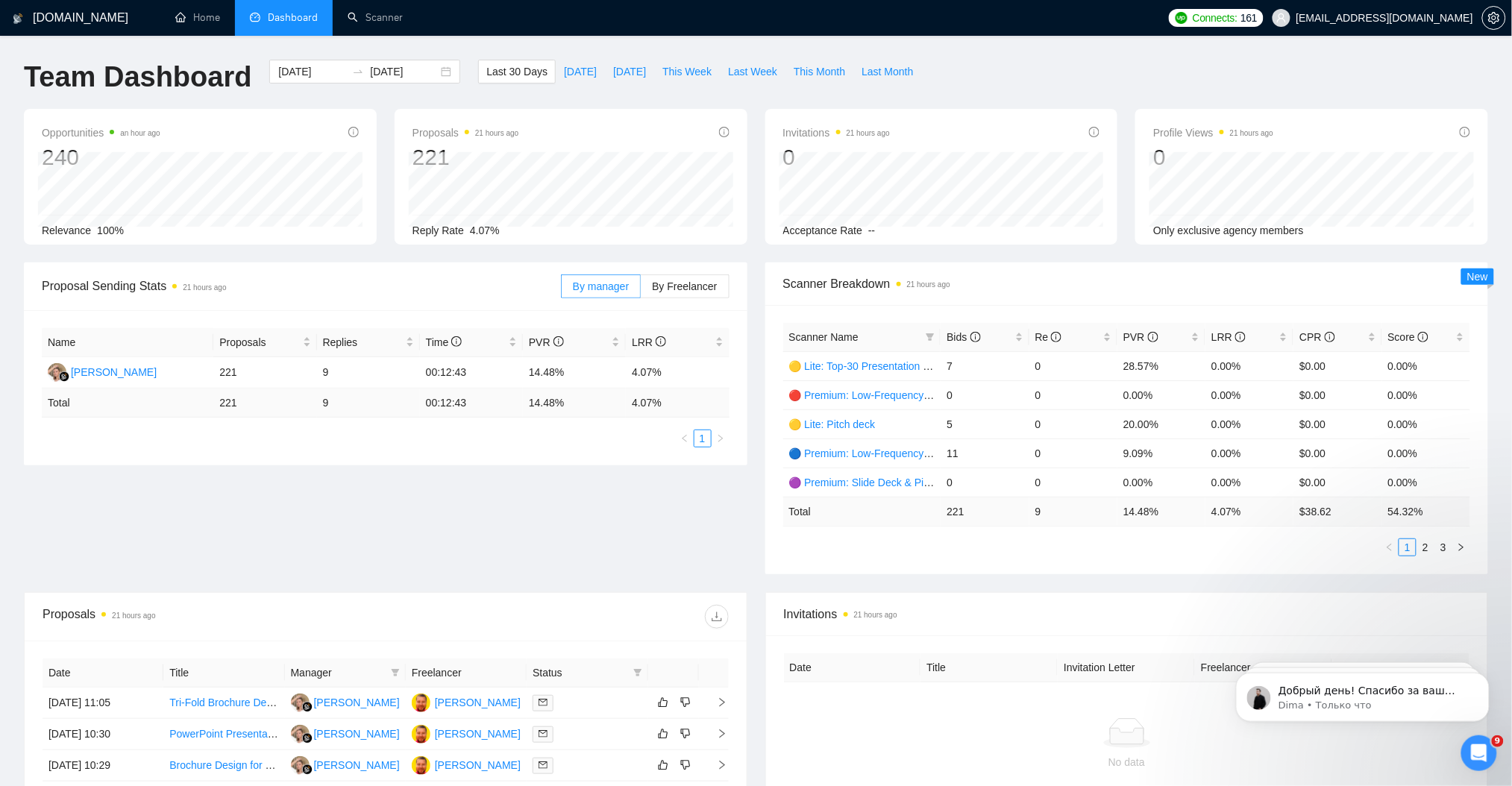
scroll to position [957, 0]
click at [1379, 702] on p "Dima • Только что" at bounding box center [1374, 705] width 193 height 14
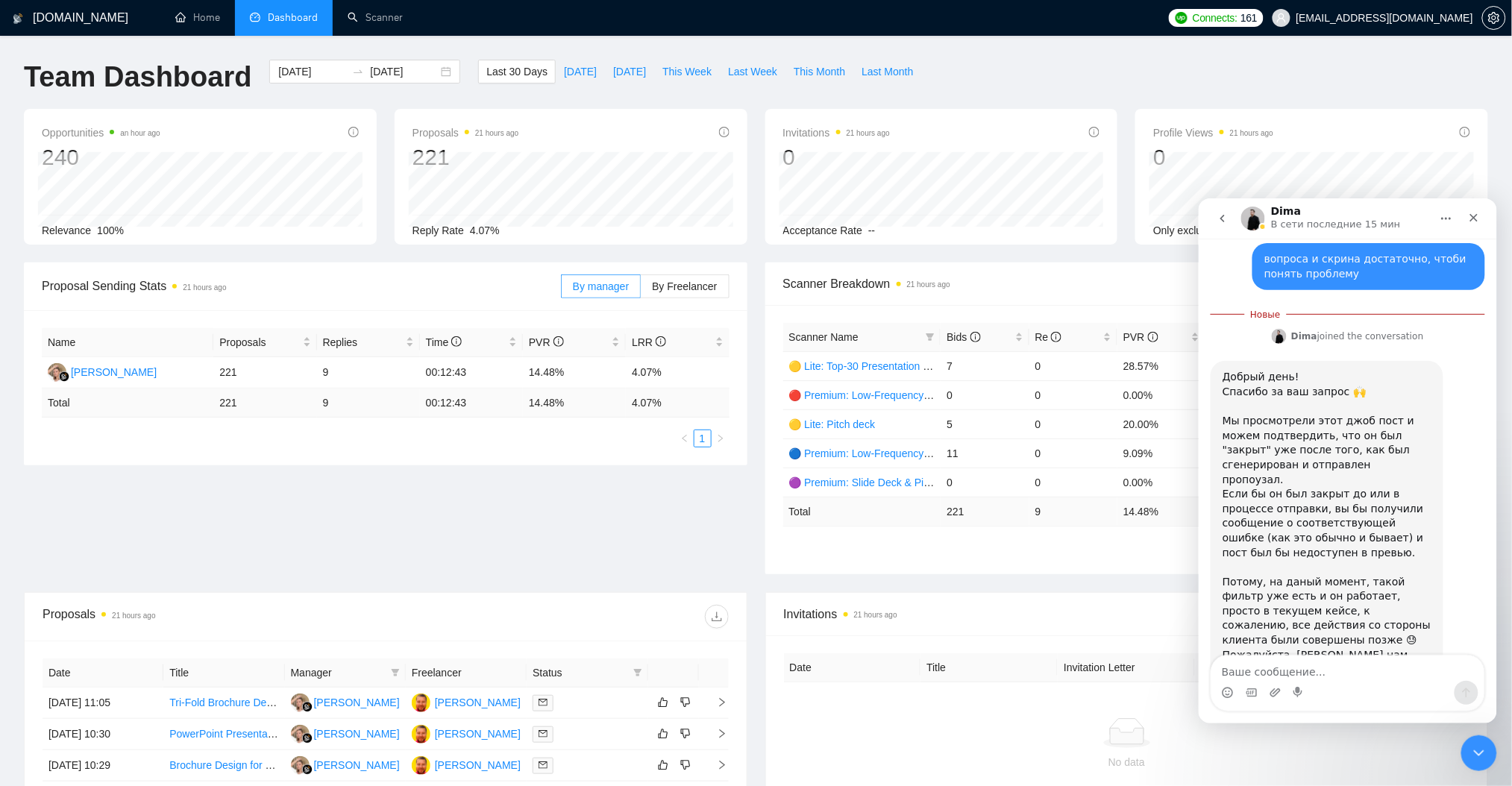
scroll to position [970, 0]
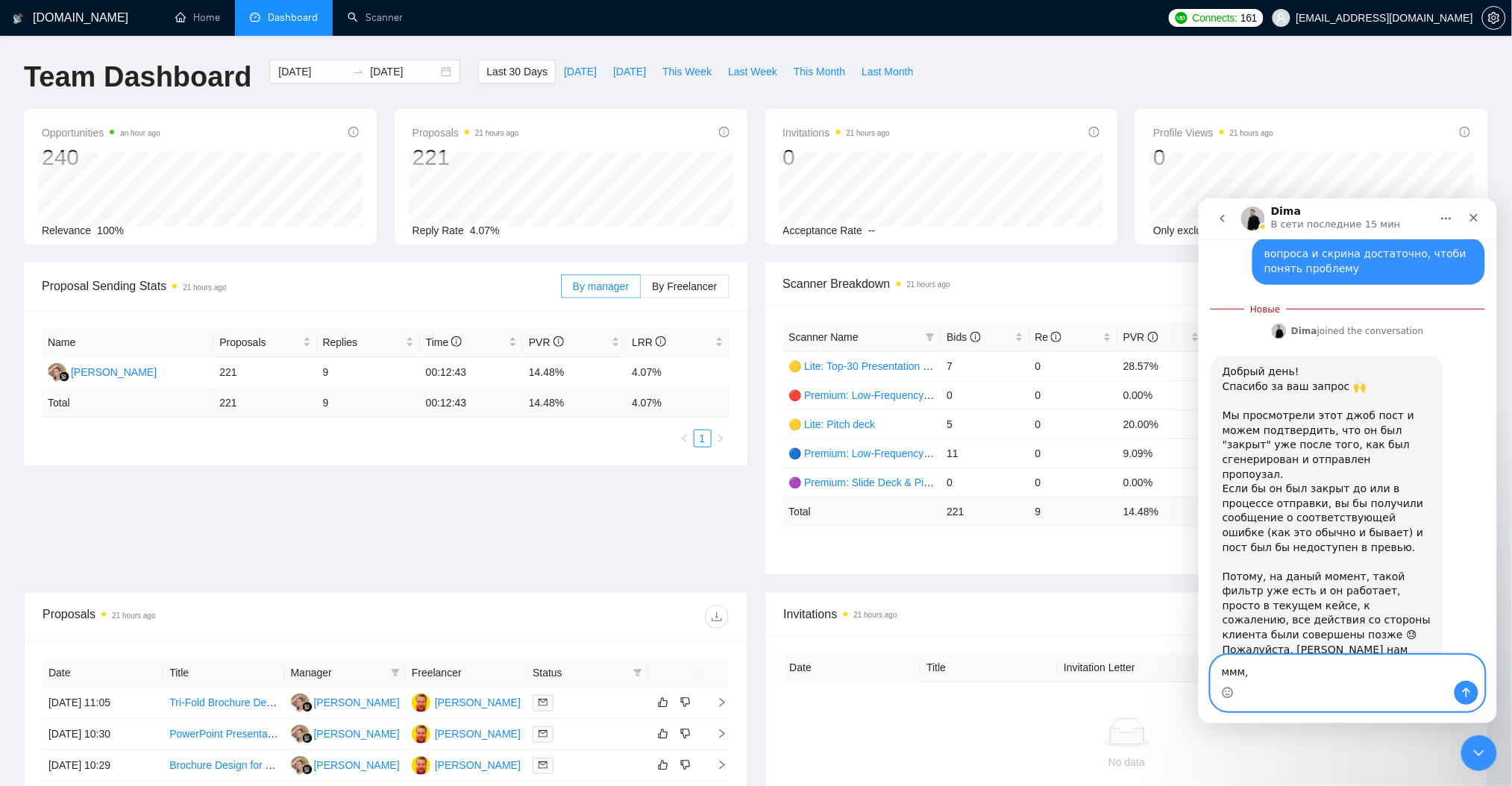
drag, startPoint x: 1253, startPoint y: 661, endPoint x: 1253, endPoint y: 670, distance: 9.0
click at [1253, 662] on textarea "ммм," at bounding box center [1347, 668] width 273 height 26
click at [1253, 670] on textarea "ммм," at bounding box center [1347, 668] width 273 height 26
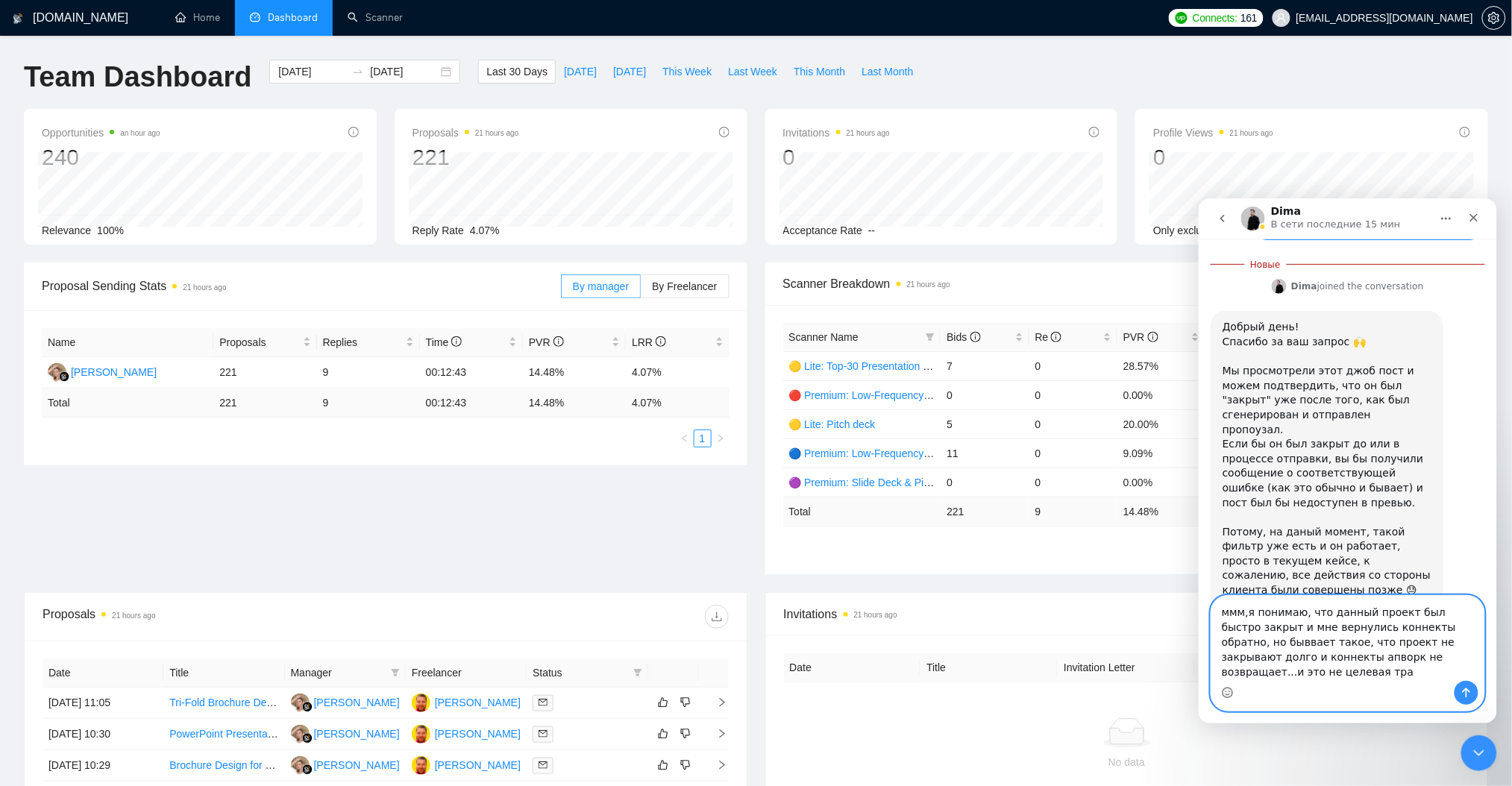
scroll to position [1029, 0]
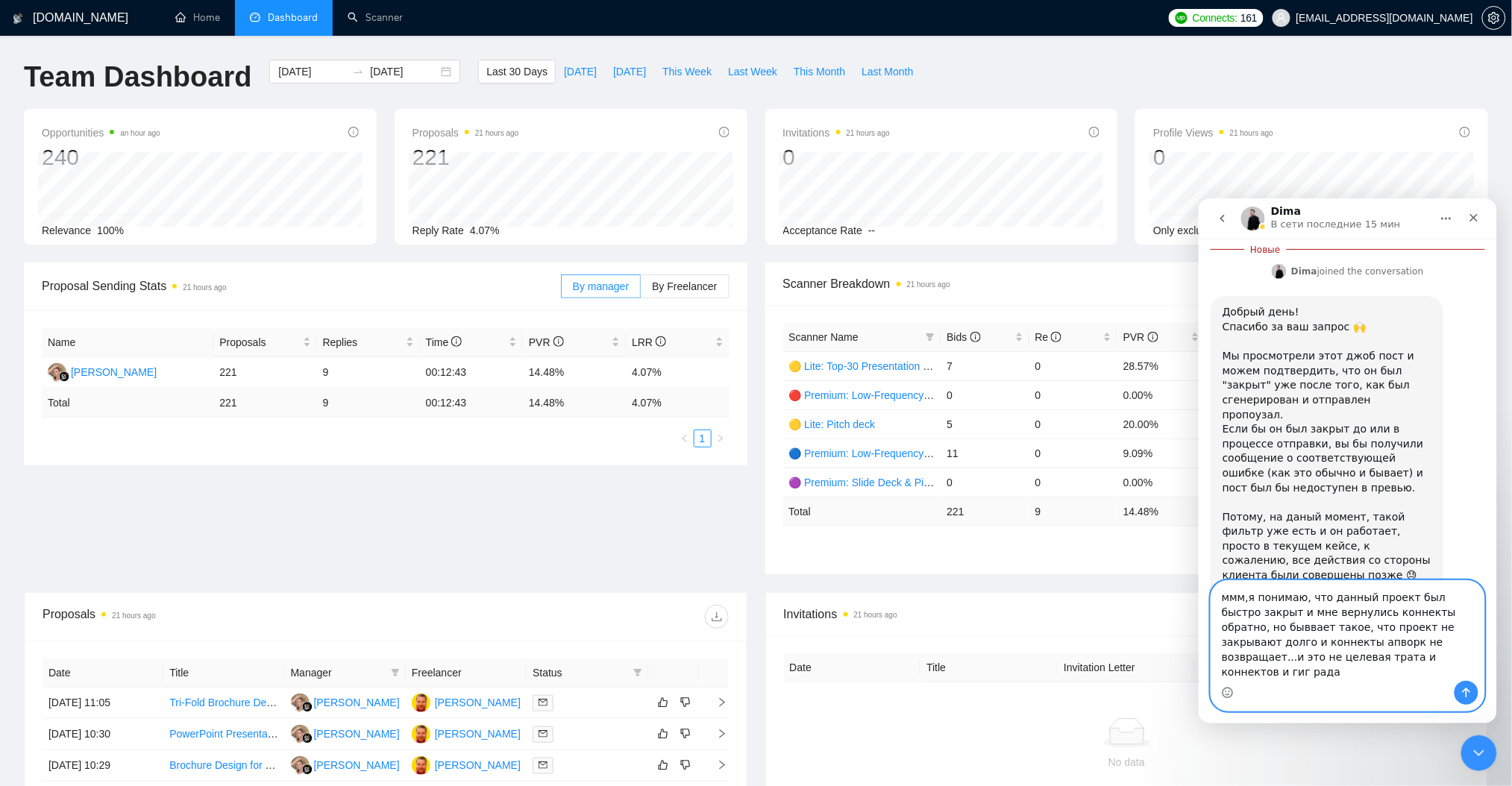
click at [1320, 670] on textarea "ммм,я понимаю, что данный проект был быстро закрыт и мне вернулись коннекты обр…" at bounding box center [1347, 630] width 273 height 100
type textarea "ммм,я понимаю, что данный проект был быстро закрыт и мне вернулись коннекты обр…"
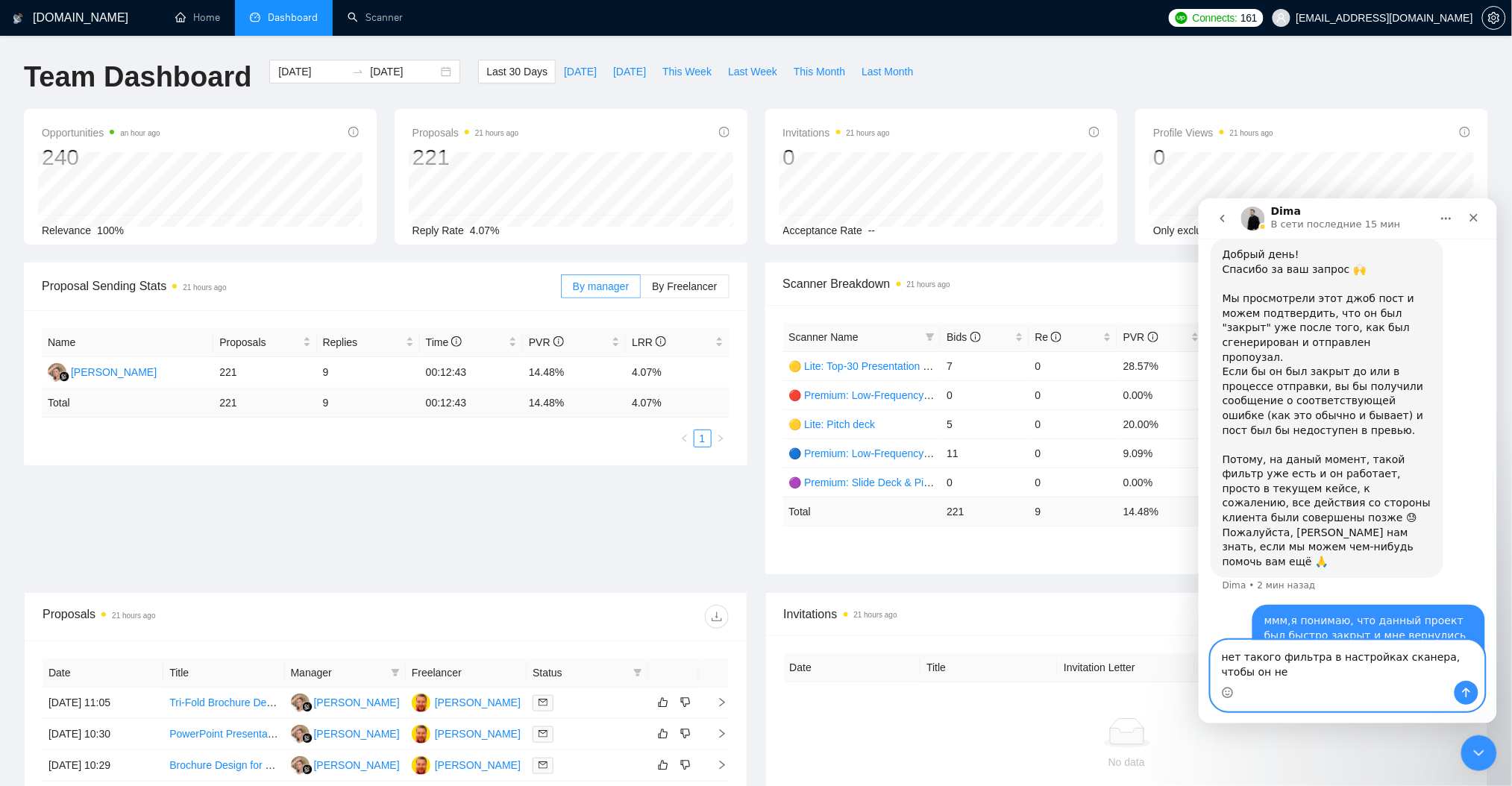
scroll to position [1077, 0]
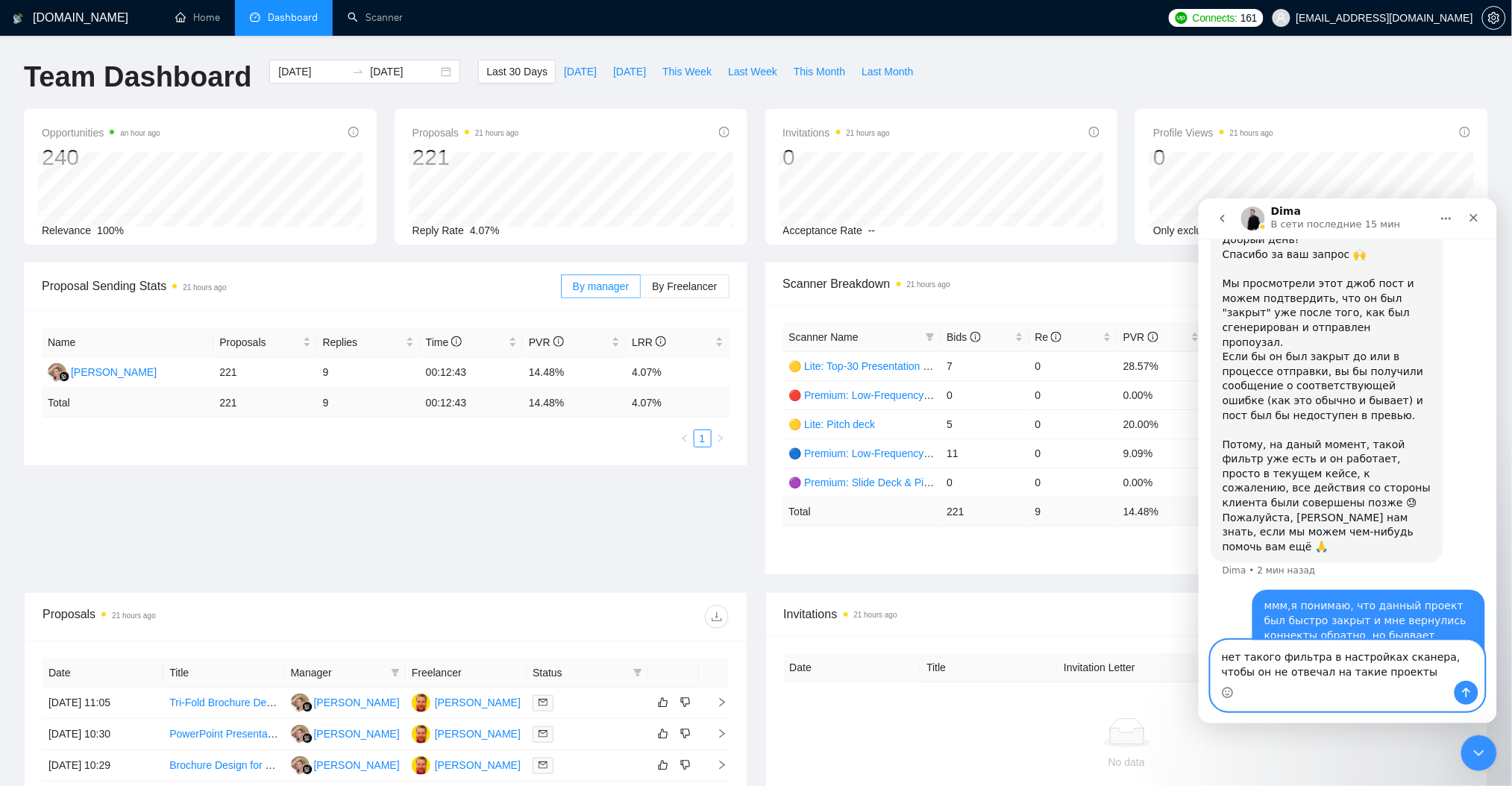
type textarea "нет такого фильтра в настройках сканера, чтобы он не отвечал на такие проекты?"
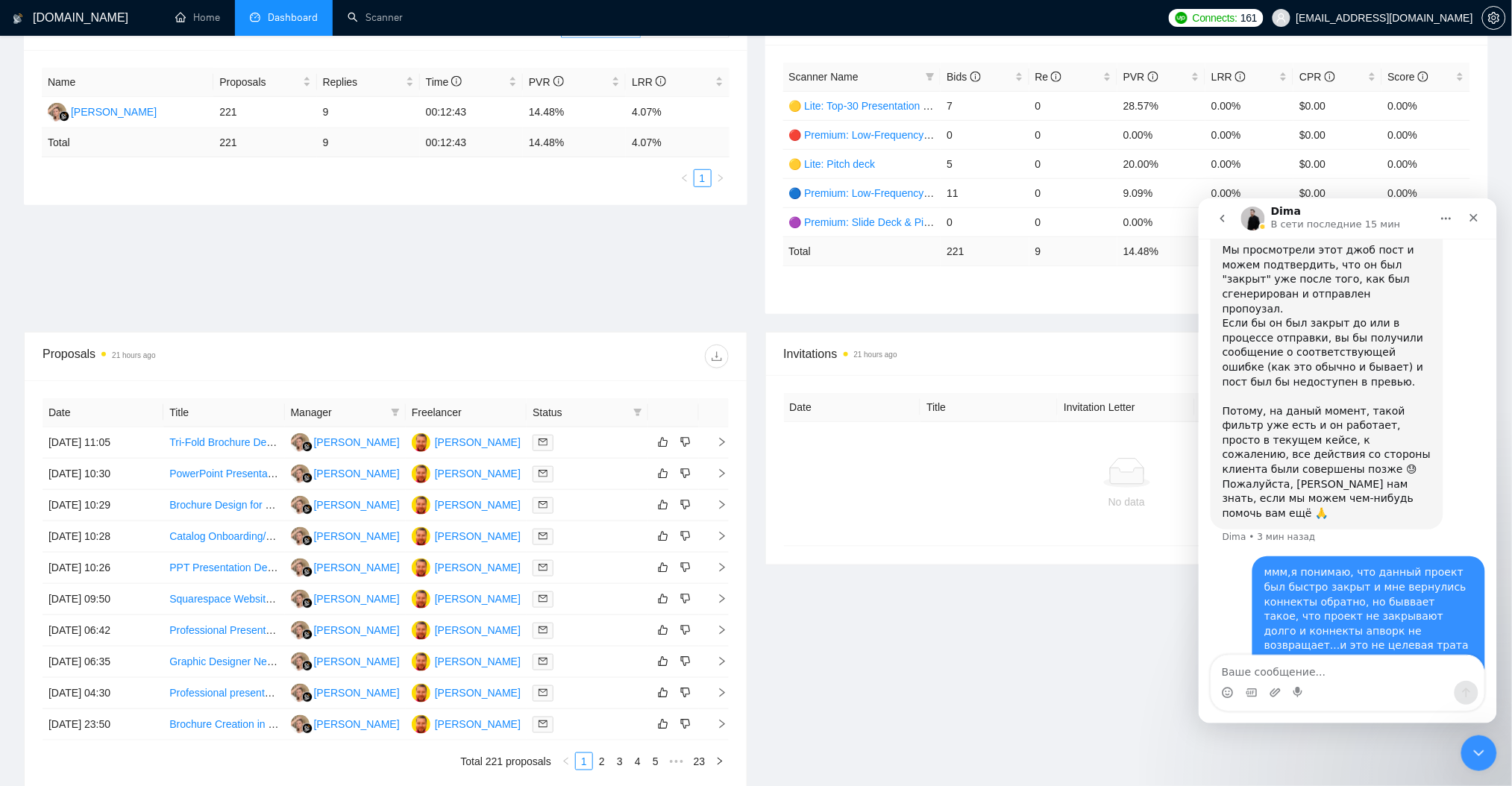
scroll to position [299, 0]
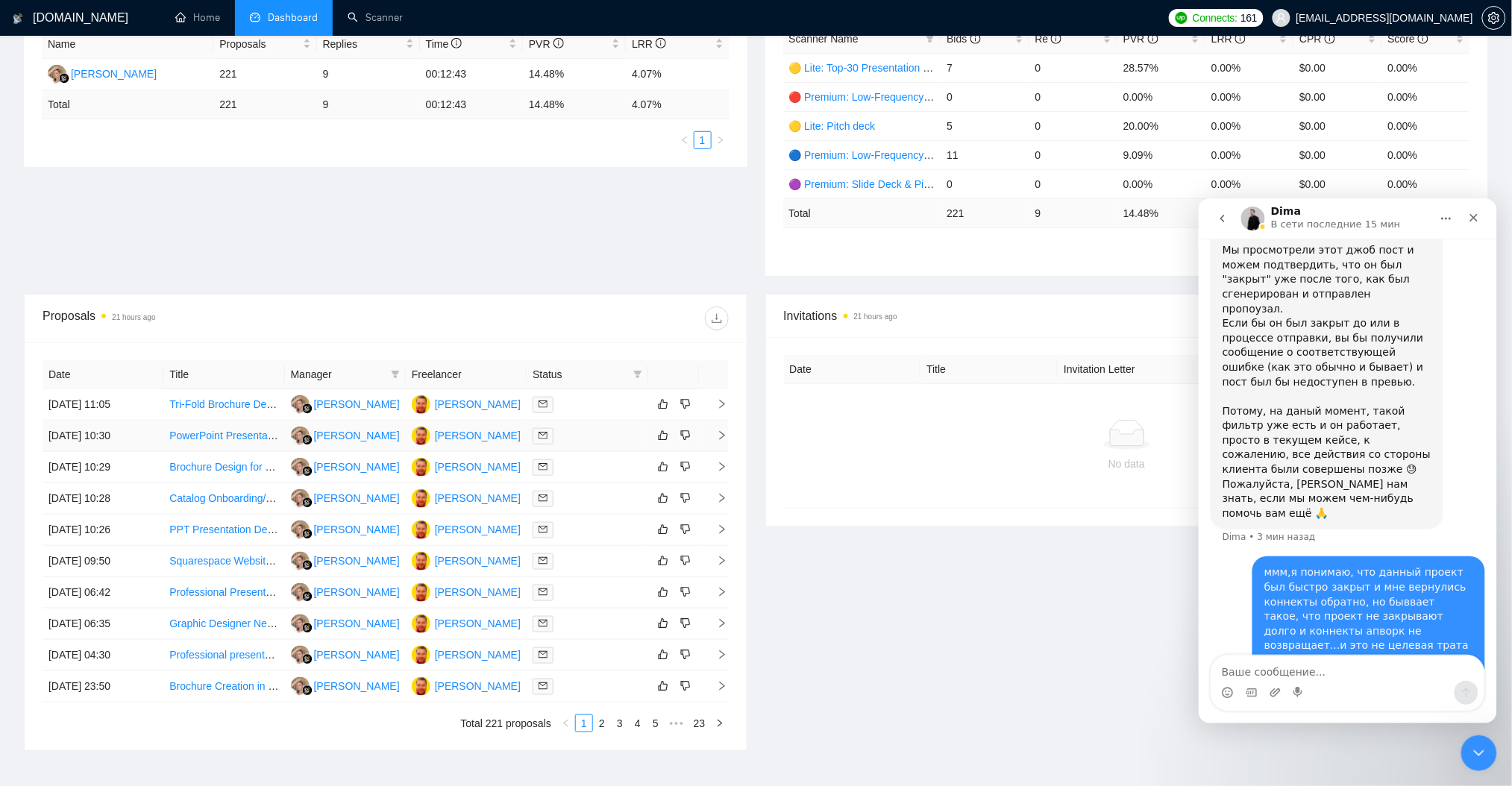
click at [213, 430] on link "PowerPoint Presentation Review for Pre-Seed Presentation for Outdoor Furniture …" at bounding box center [382, 435] width 427 height 12
